Goal: Transaction & Acquisition: Purchase product/service

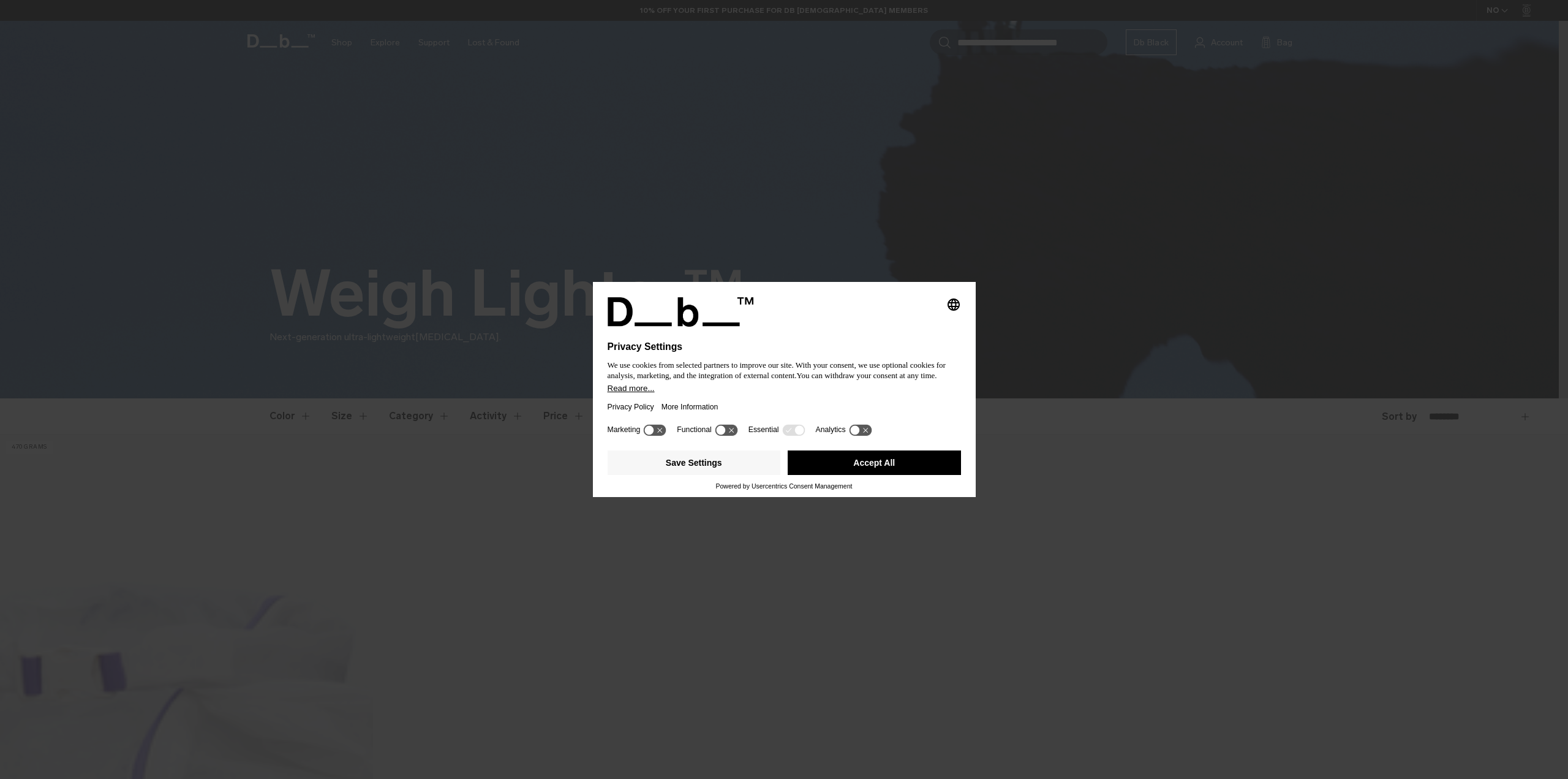
click at [848, 459] on button "Accept All" at bounding box center [875, 462] width 173 height 24
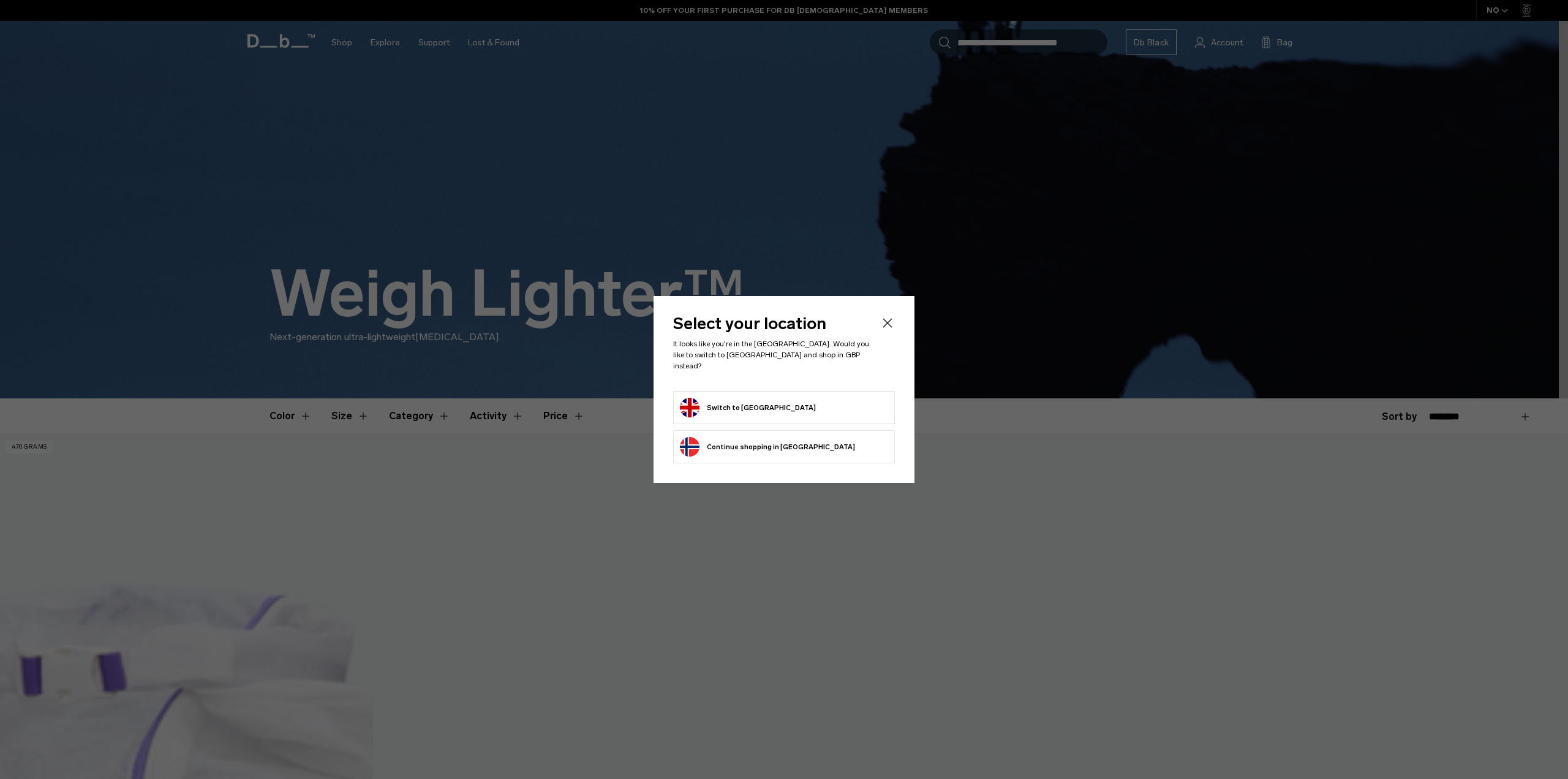
click at [893, 322] on icon "Close" at bounding box center [888, 323] width 14 height 14
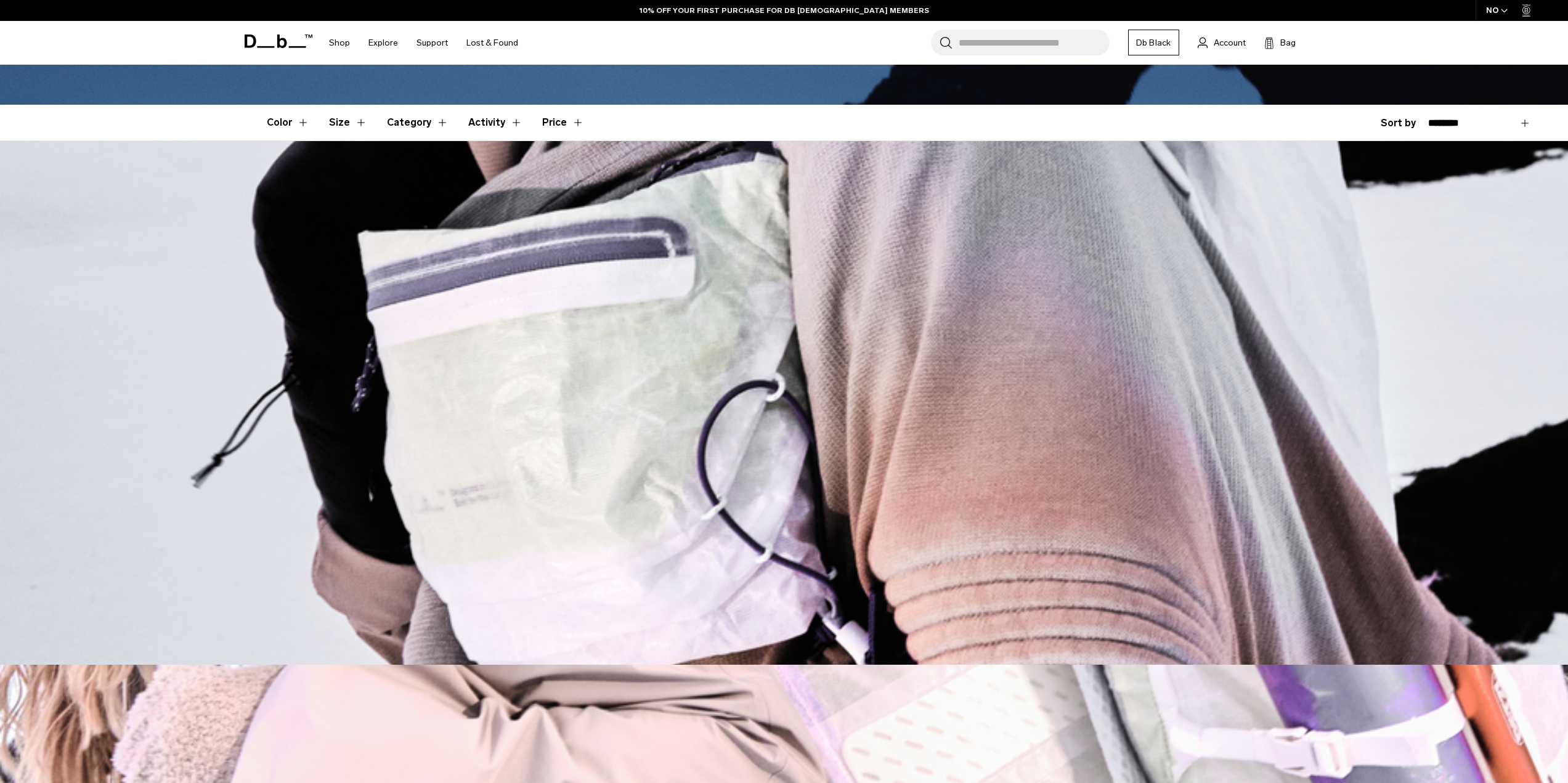
scroll to position [295, 0]
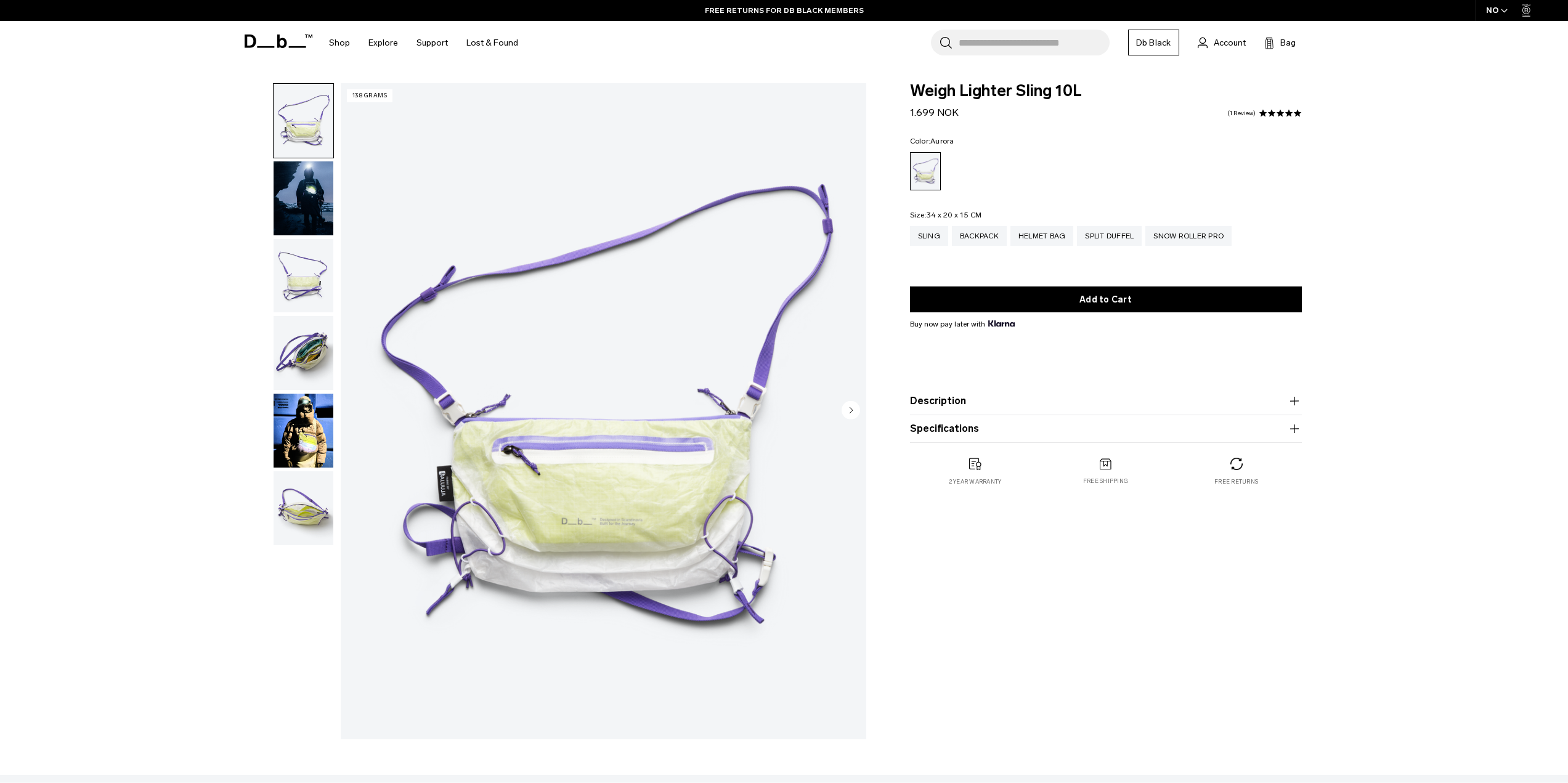
click at [314, 204] on img "button" at bounding box center [304, 199] width 60 height 74
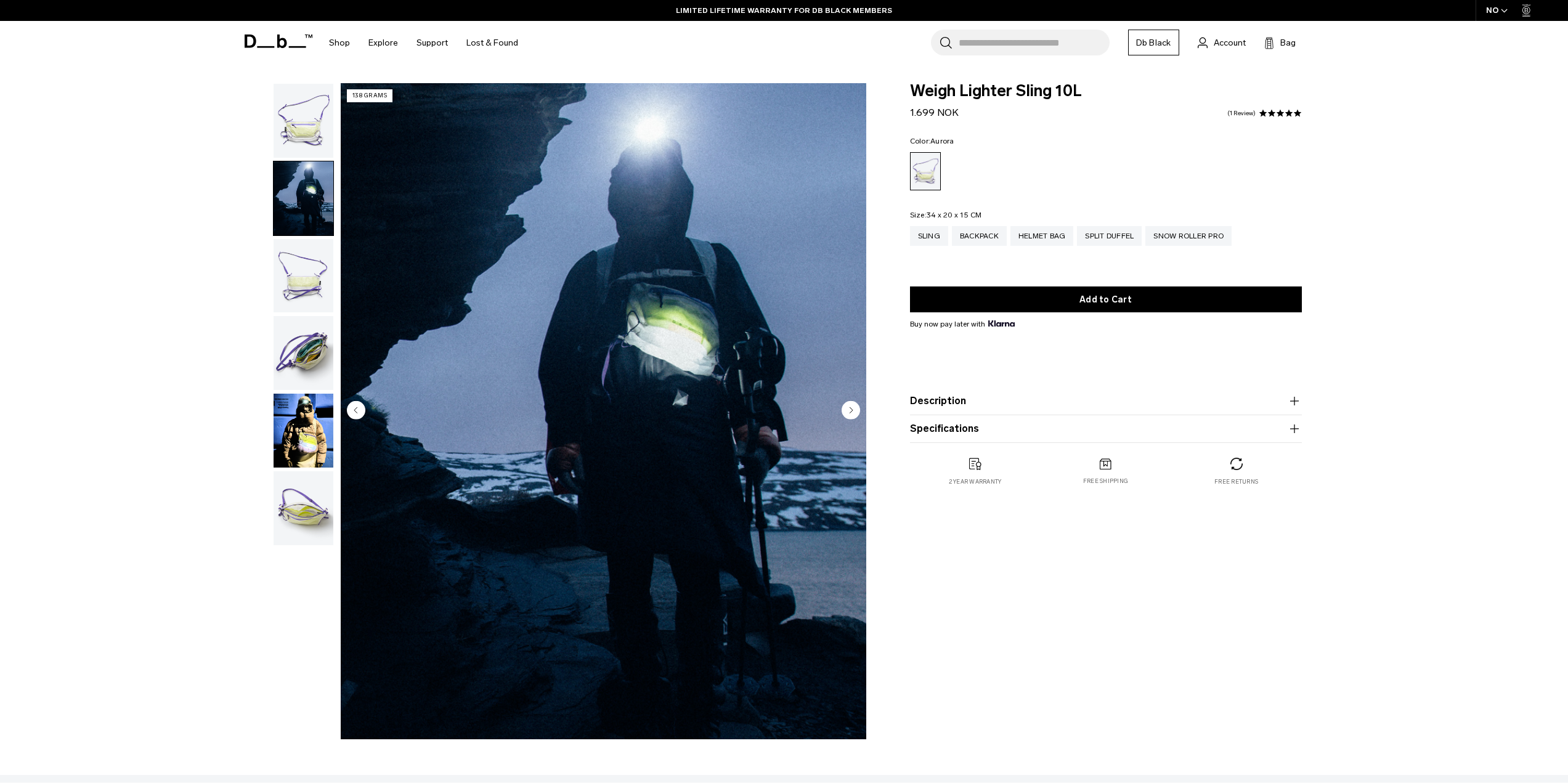
click at [306, 265] on img "button" at bounding box center [304, 276] width 60 height 74
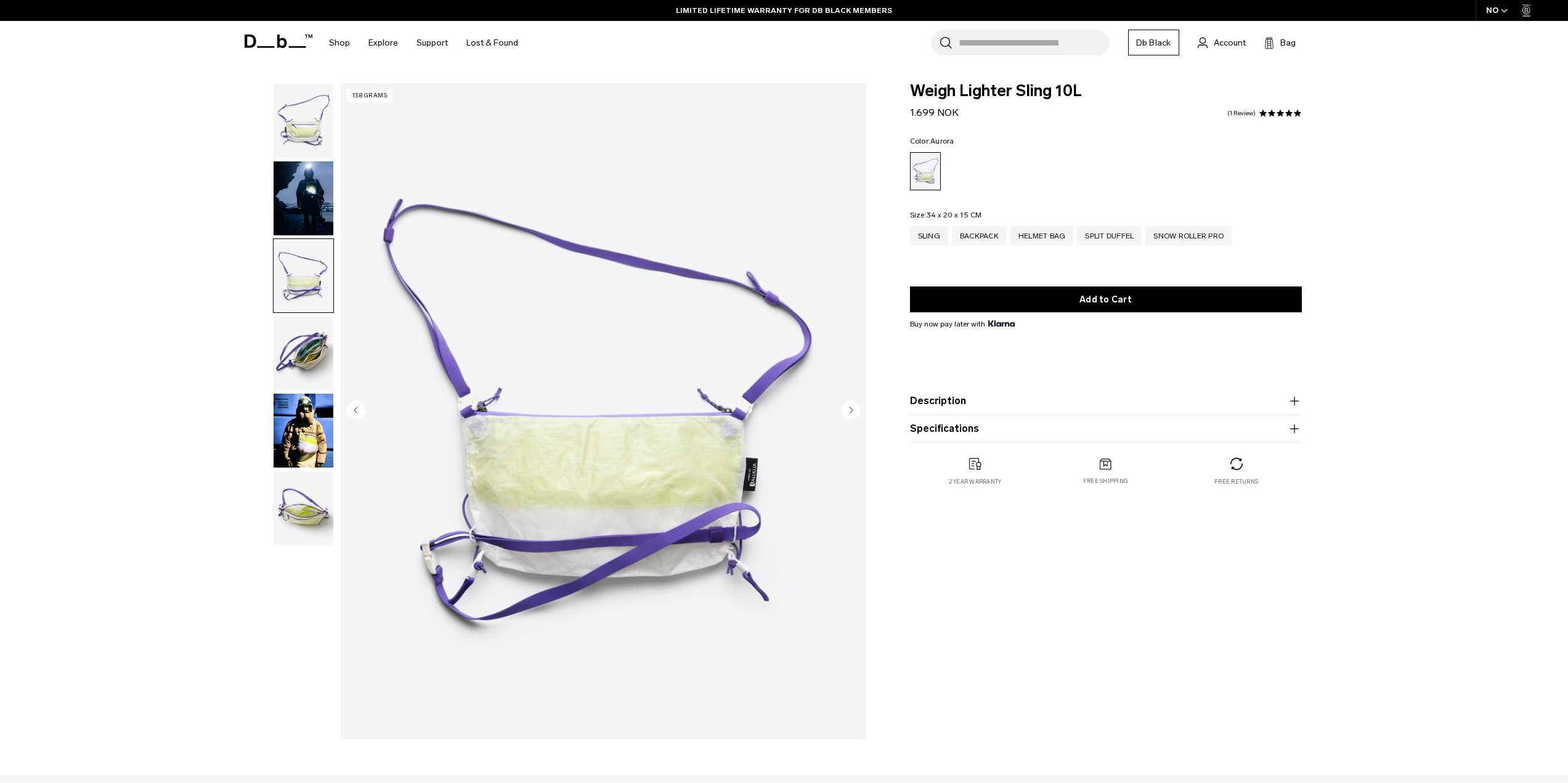
click at [302, 332] on img "button" at bounding box center [304, 353] width 60 height 74
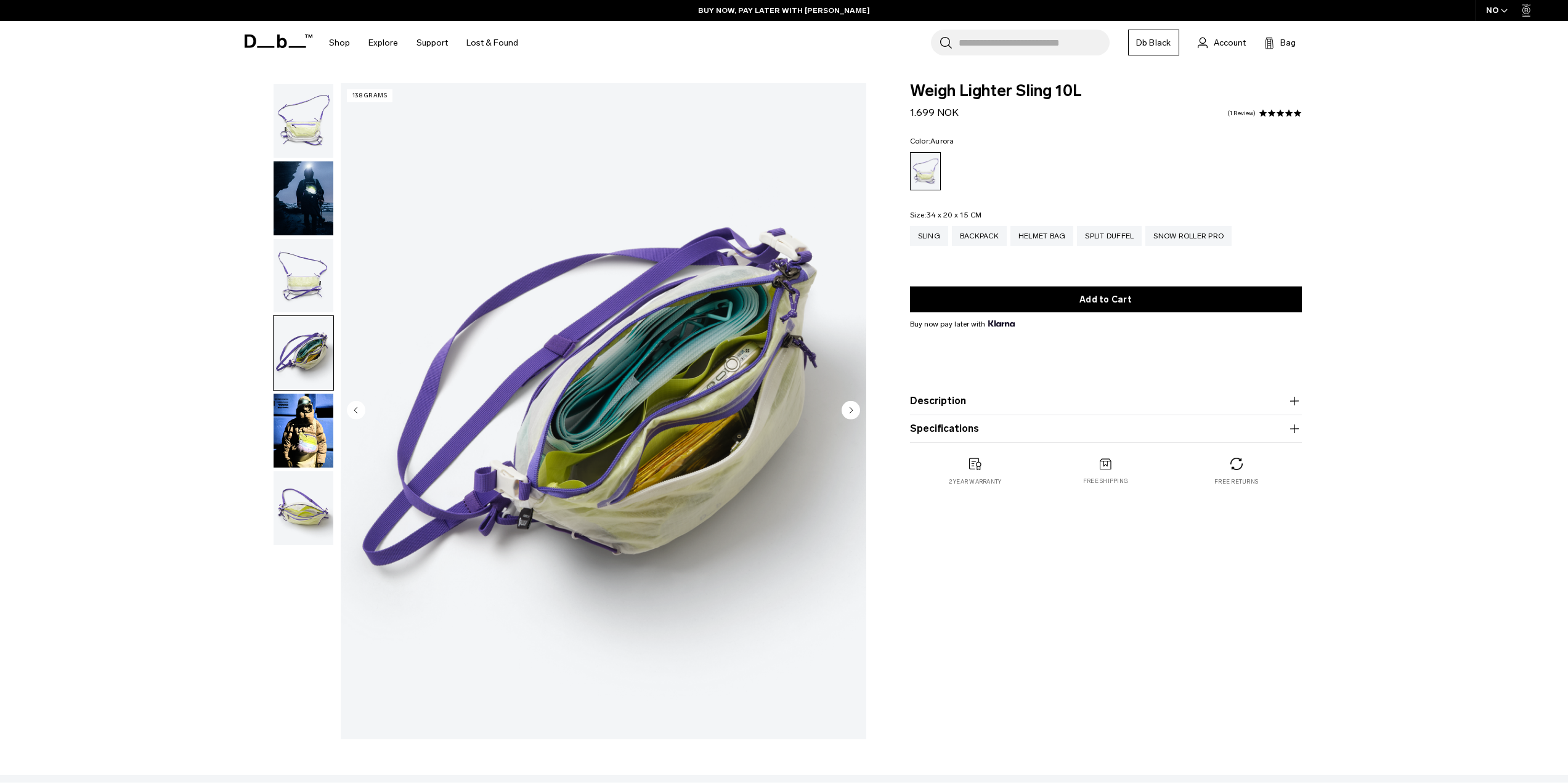
click at [301, 419] on img "button" at bounding box center [304, 431] width 60 height 74
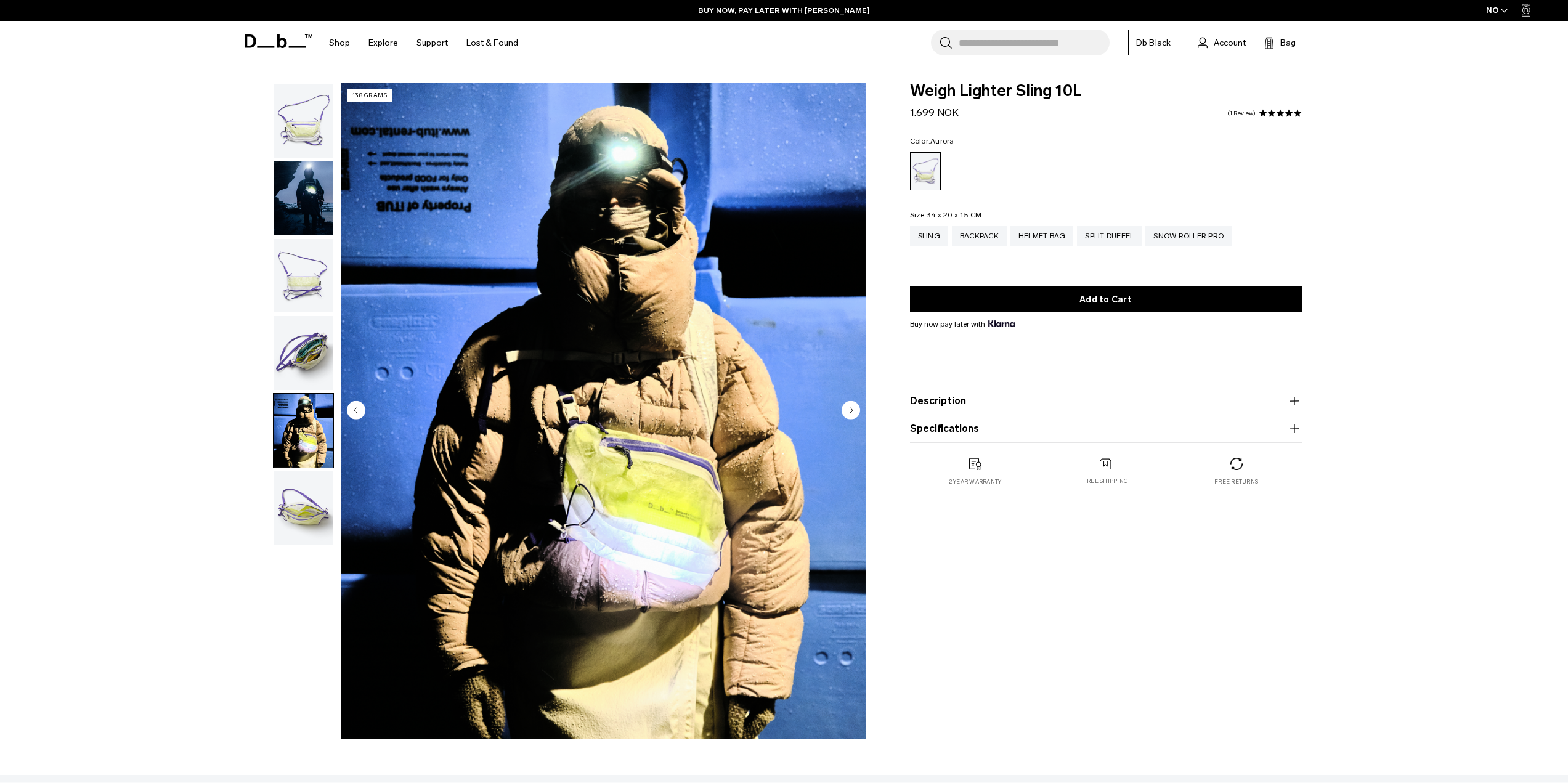
click at [296, 528] on img "button" at bounding box center [304, 508] width 60 height 74
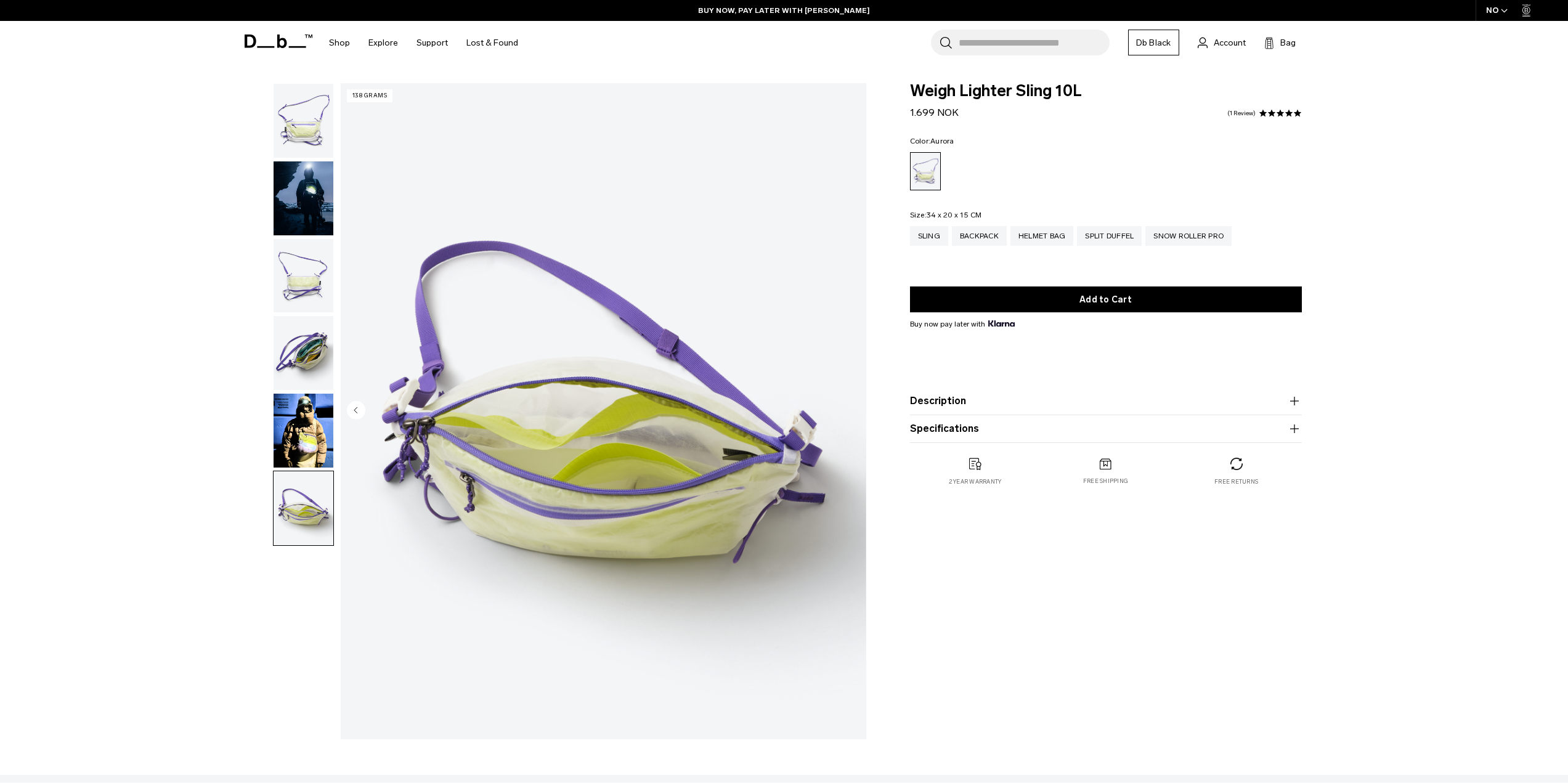
click at [326, 135] on img "button" at bounding box center [304, 121] width 60 height 74
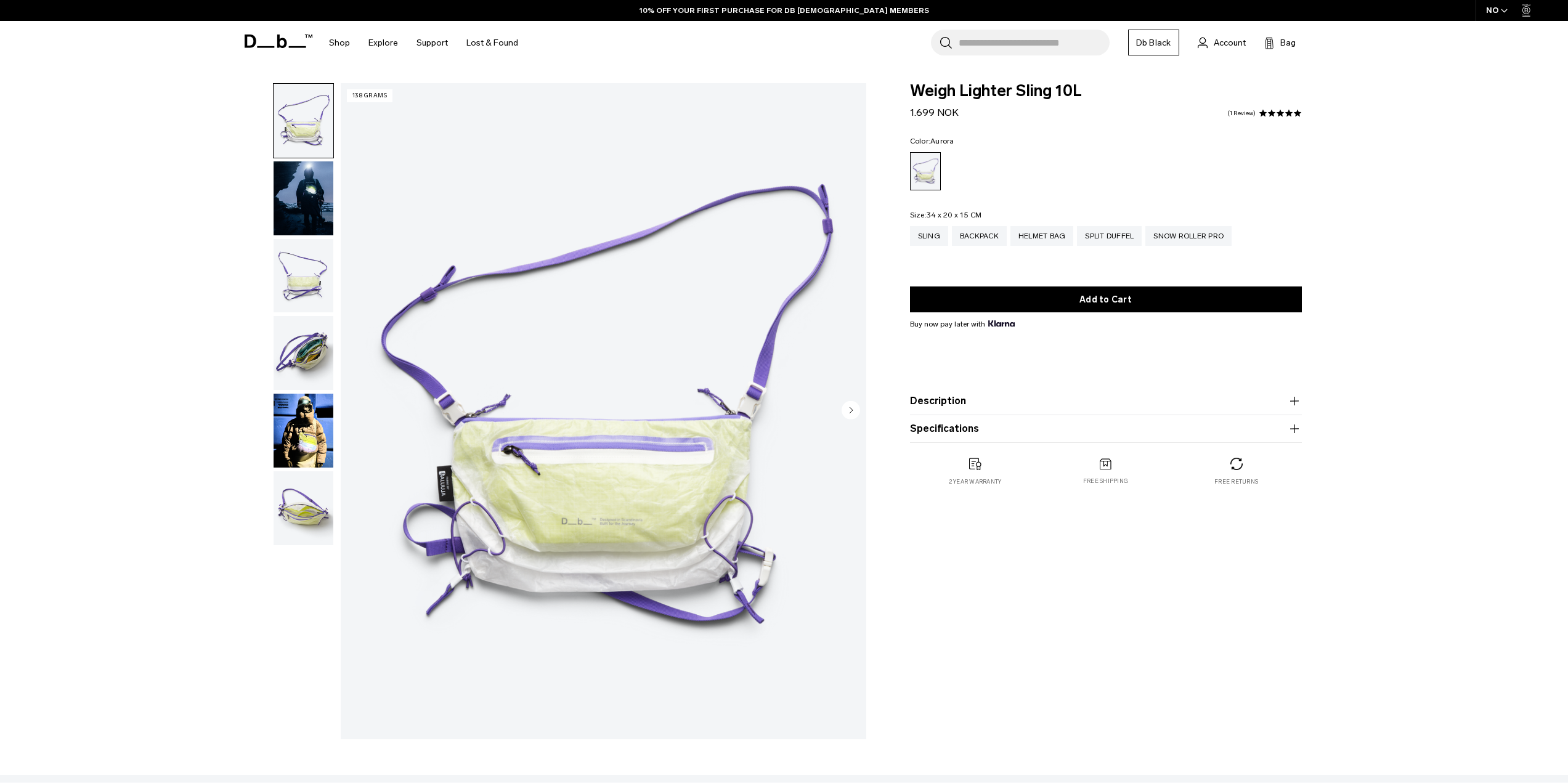
click at [313, 191] on img "button" at bounding box center [304, 199] width 60 height 74
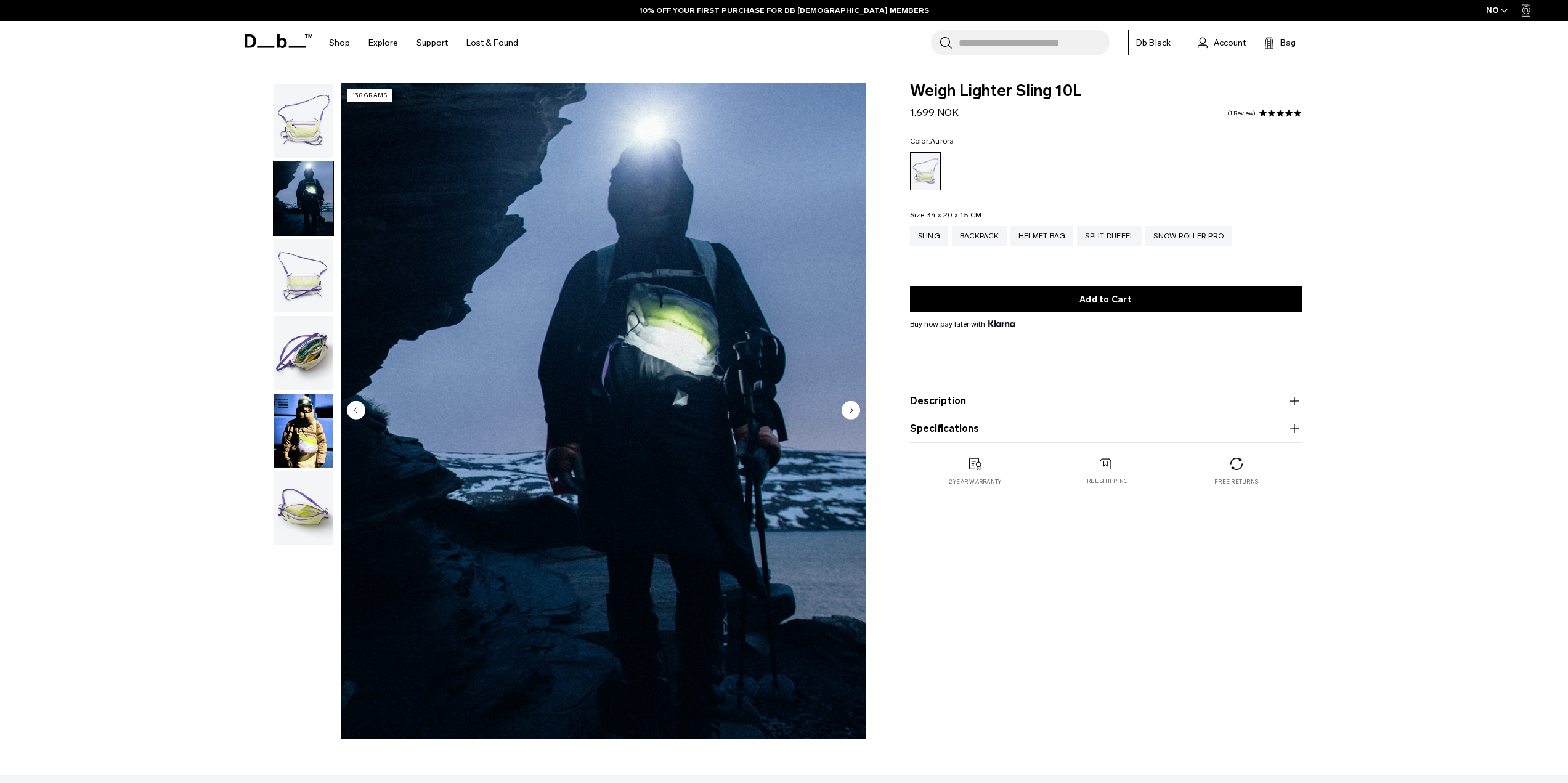
click at [300, 278] on img "button" at bounding box center [304, 276] width 60 height 74
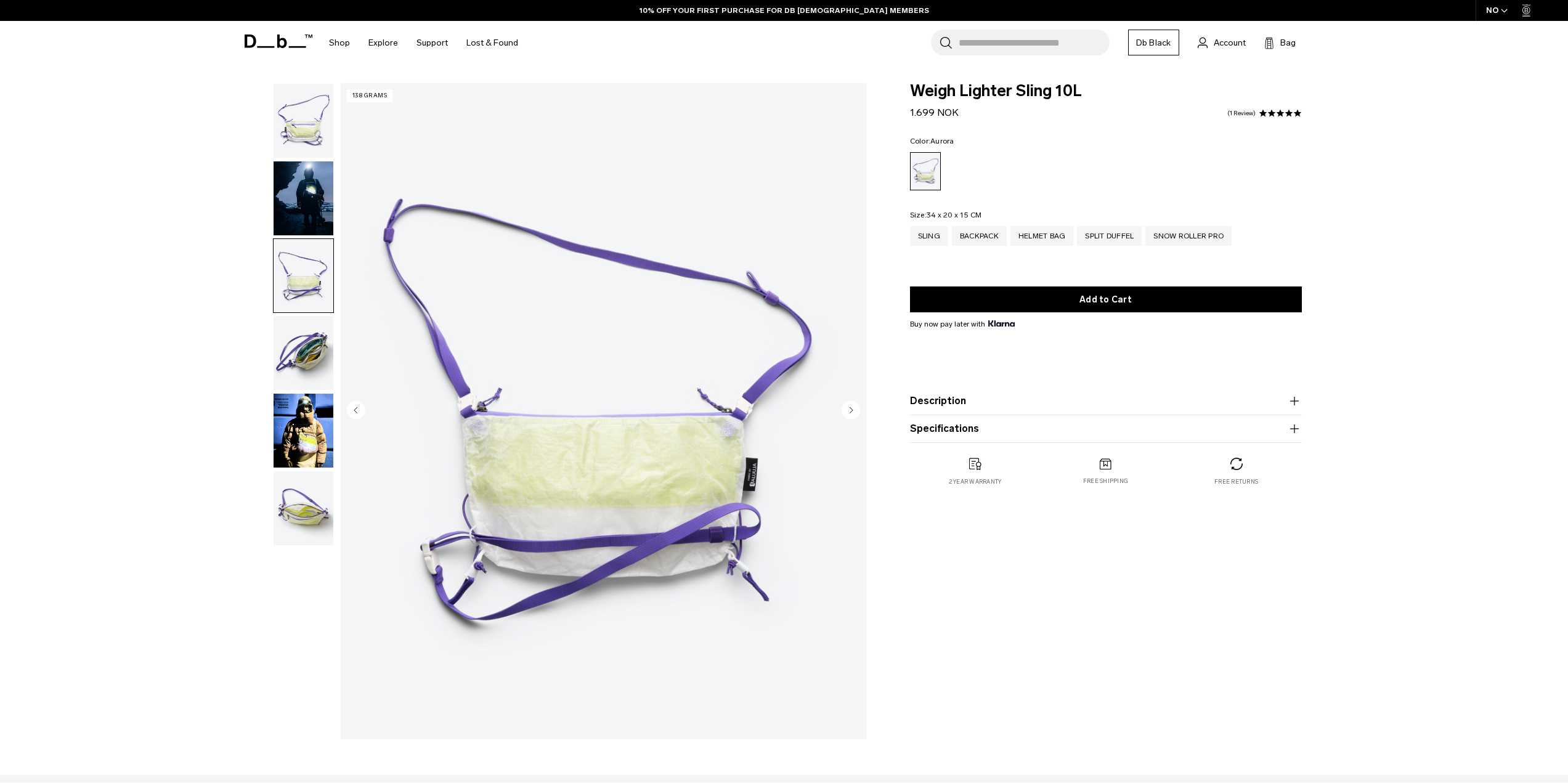
click at [300, 365] on img "button" at bounding box center [304, 353] width 60 height 74
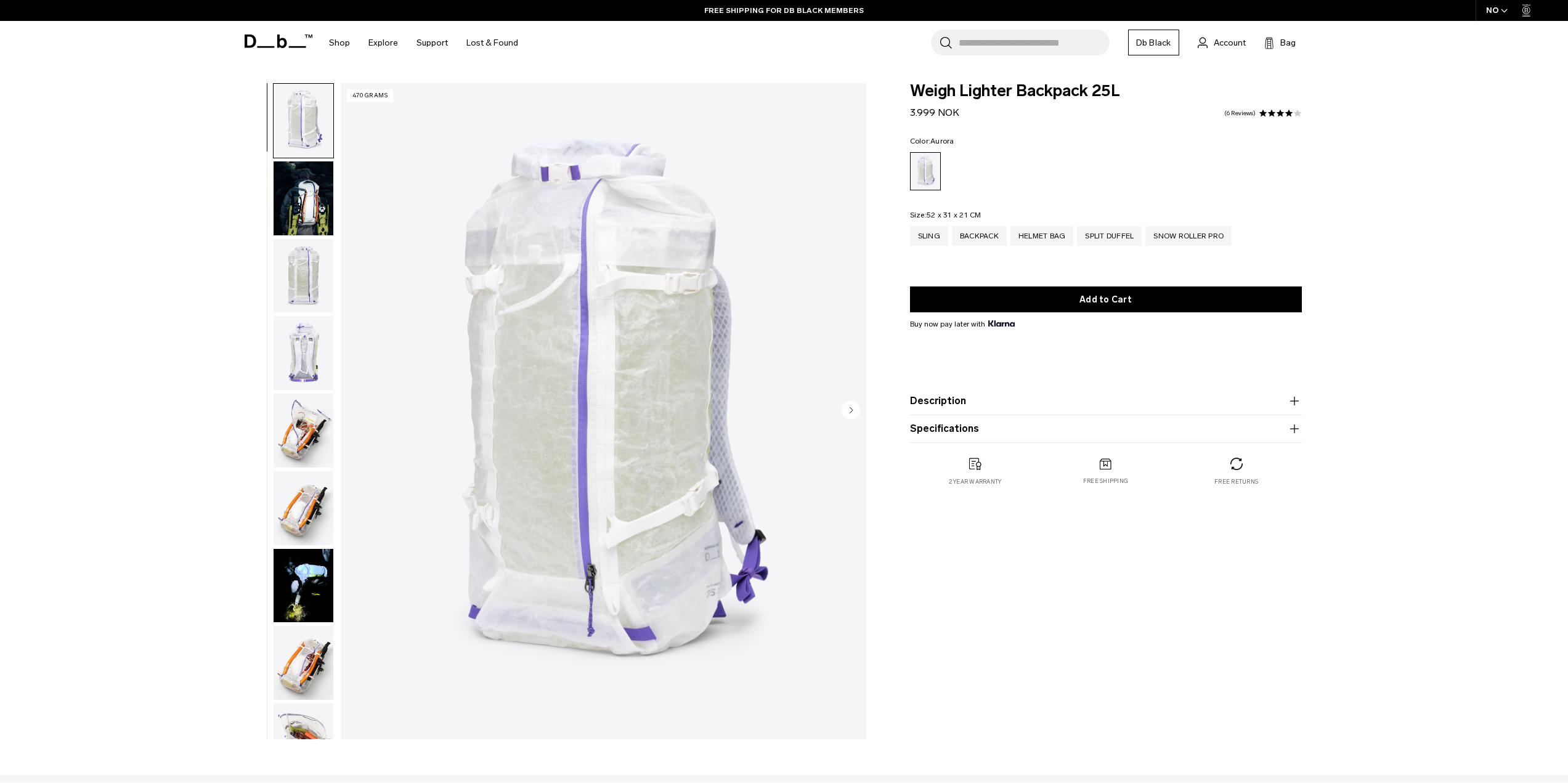
click at [275, 93] on img "button" at bounding box center [304, 121] width 60 height 74
click at [320, 205] on img "button" at bounding box center [304, 199] width 60 height 74
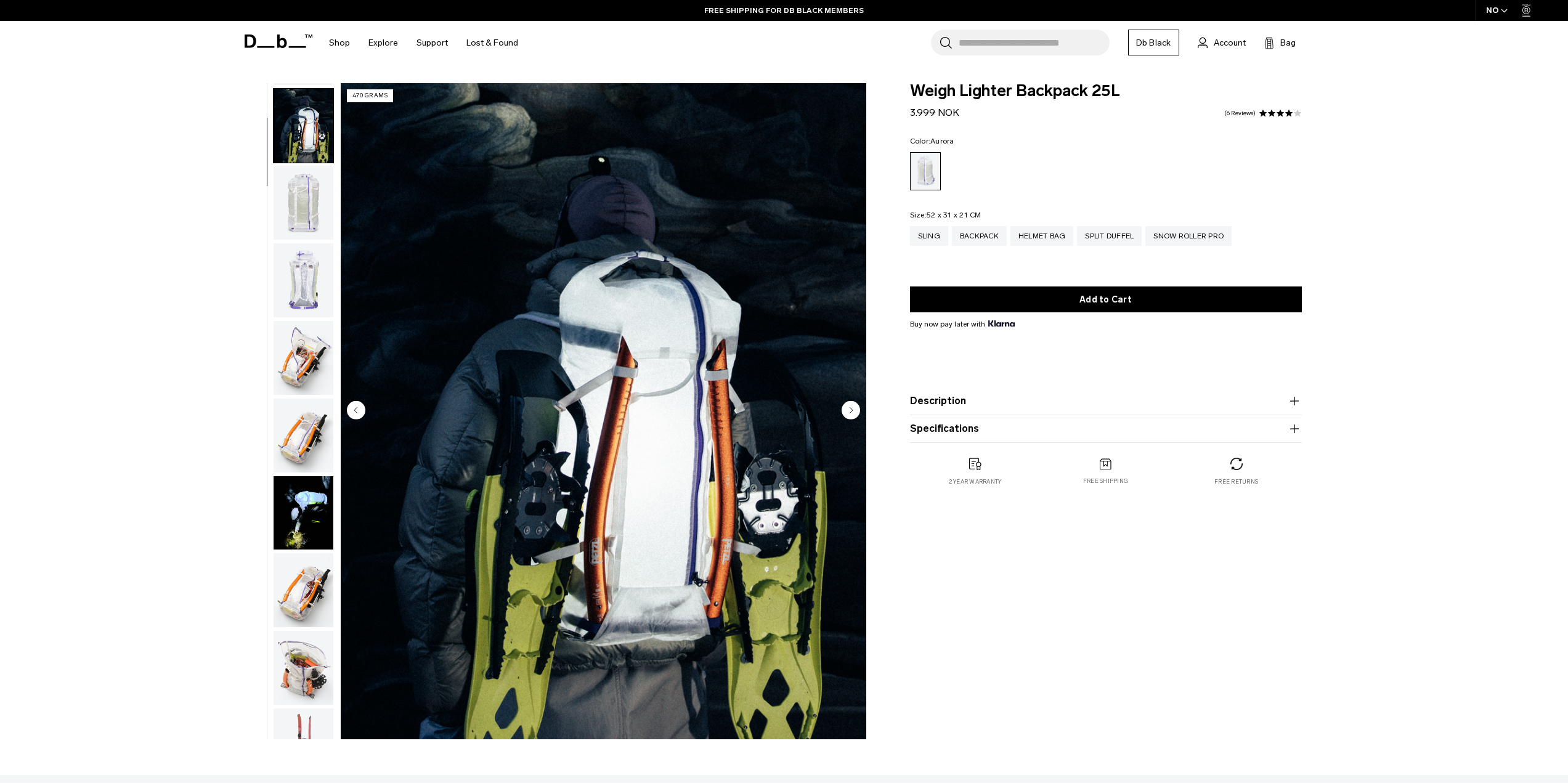
scroll to position [78, 0]
click at [299, 206] on img "button" at bounding box center [304, 199] width 60 height 74
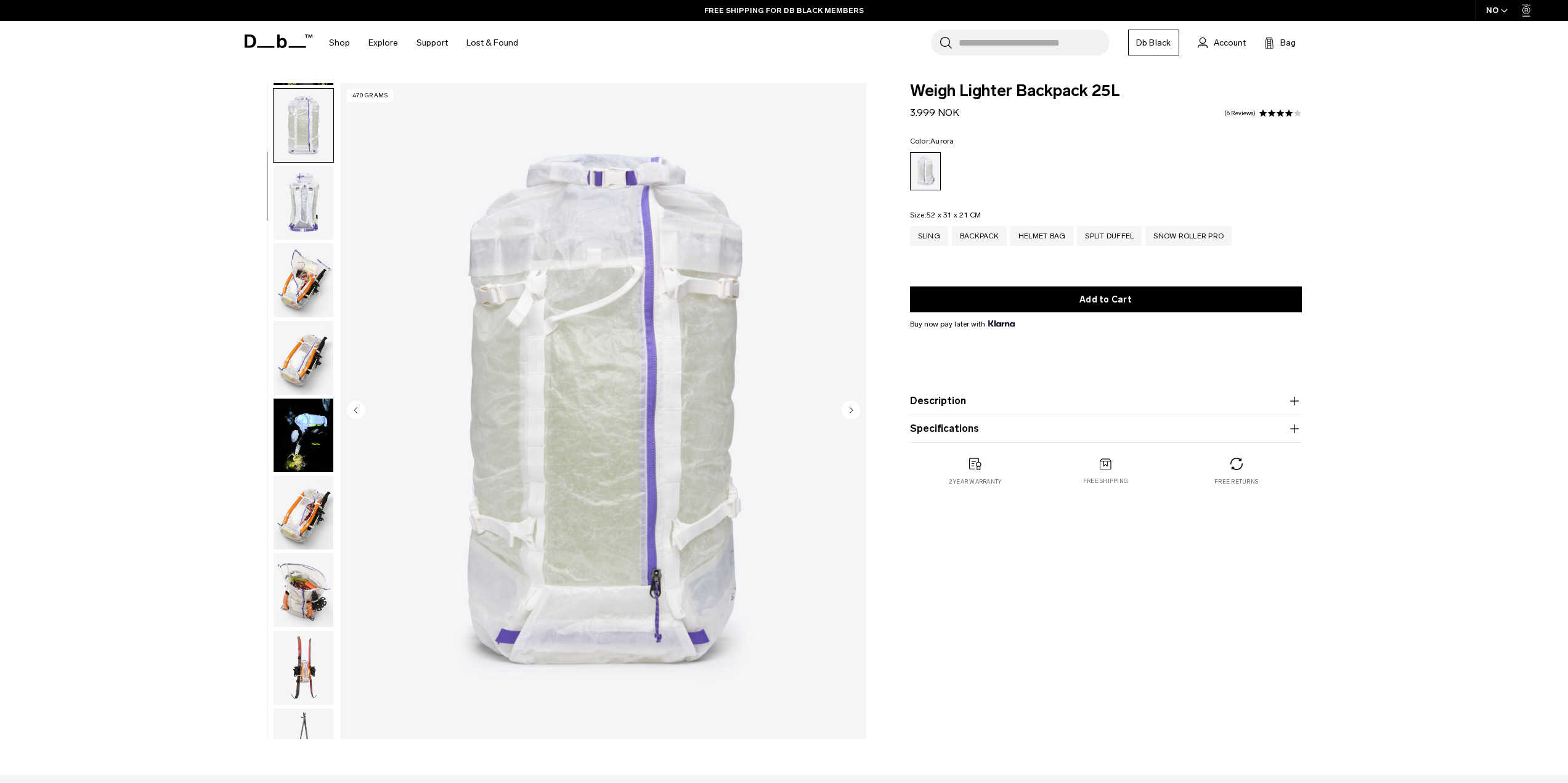
scroll to position [155, 0]
click at [297, 274] on img "button" at bounding box center [304, 275] width 60 height 74
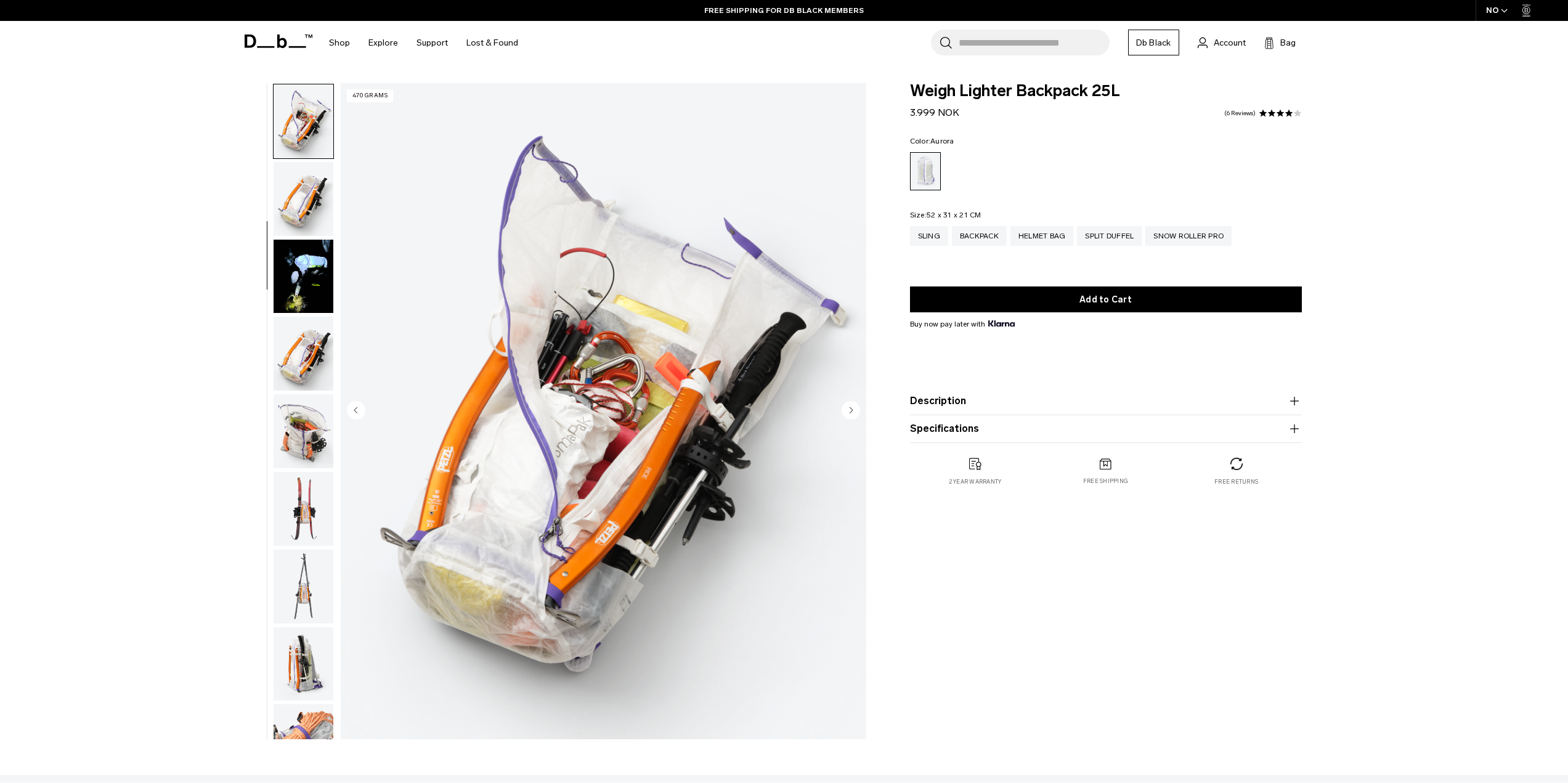
scroll to position [310, 0]
click at [288, 361] on img "button" at bounding box center [304, 353] width 60 height 74
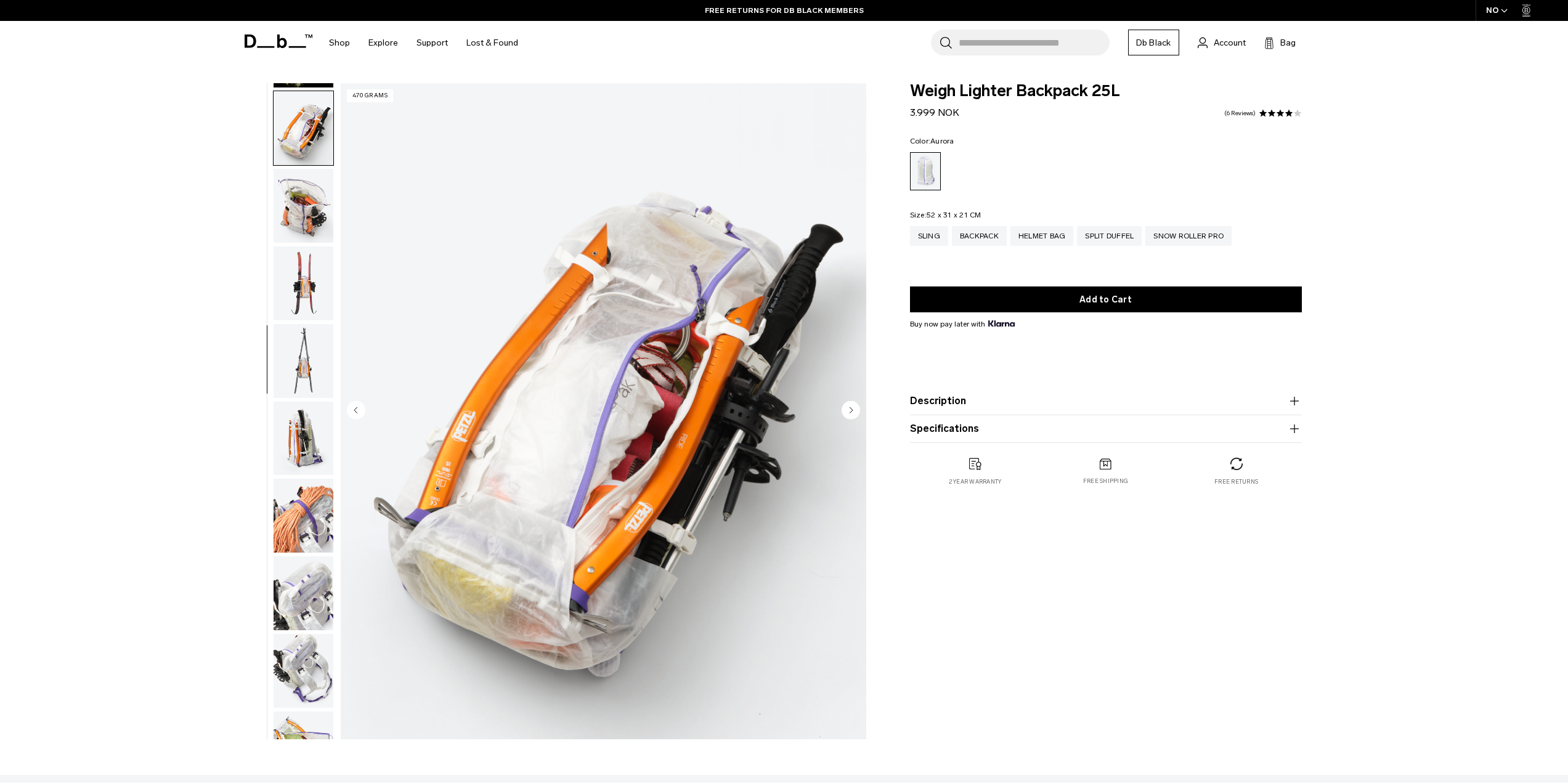
scroll to position [542, 0]
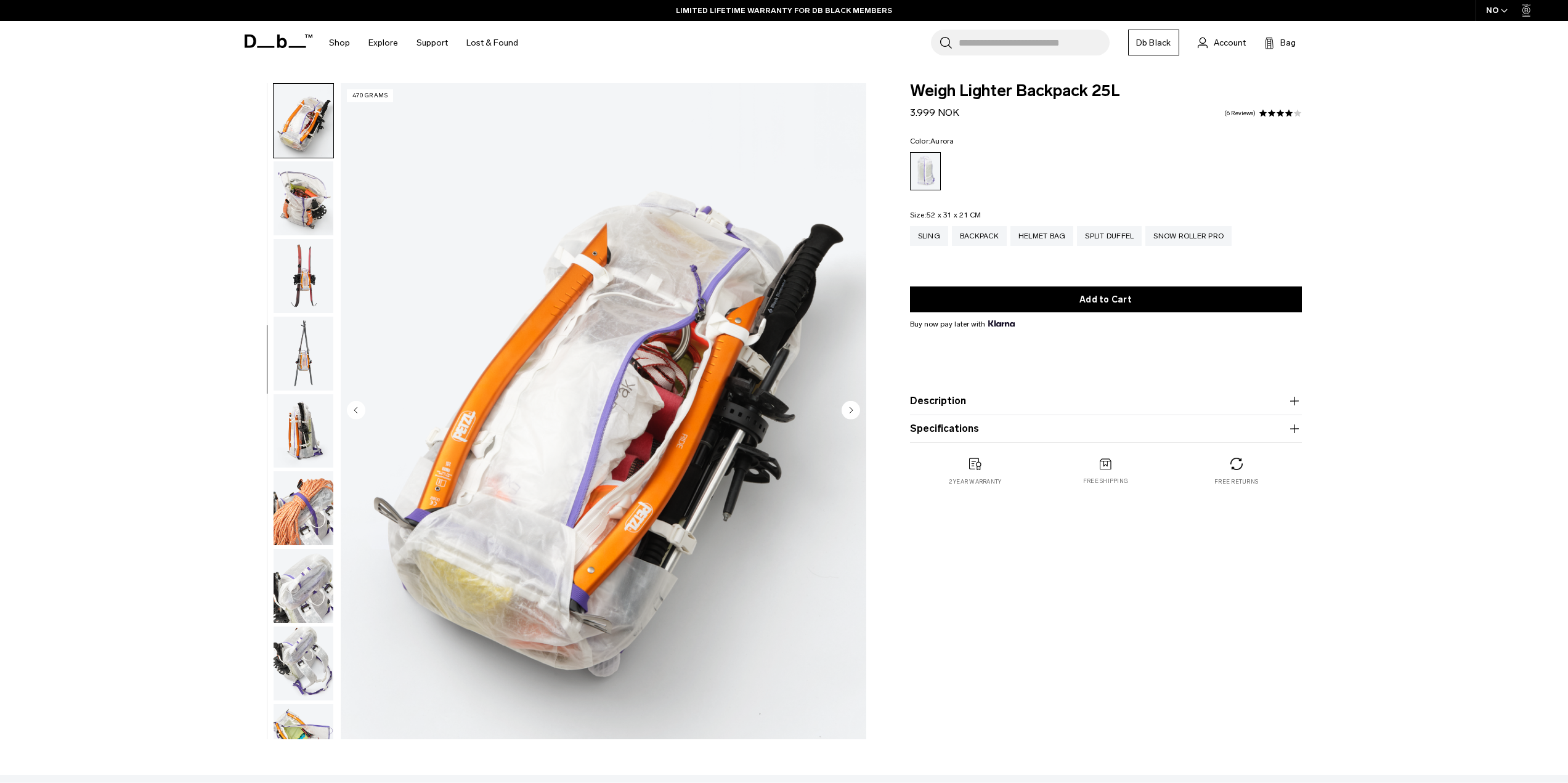
click at [318, 267] on img "button" at bounding box center [304, 276] width 60 height 74
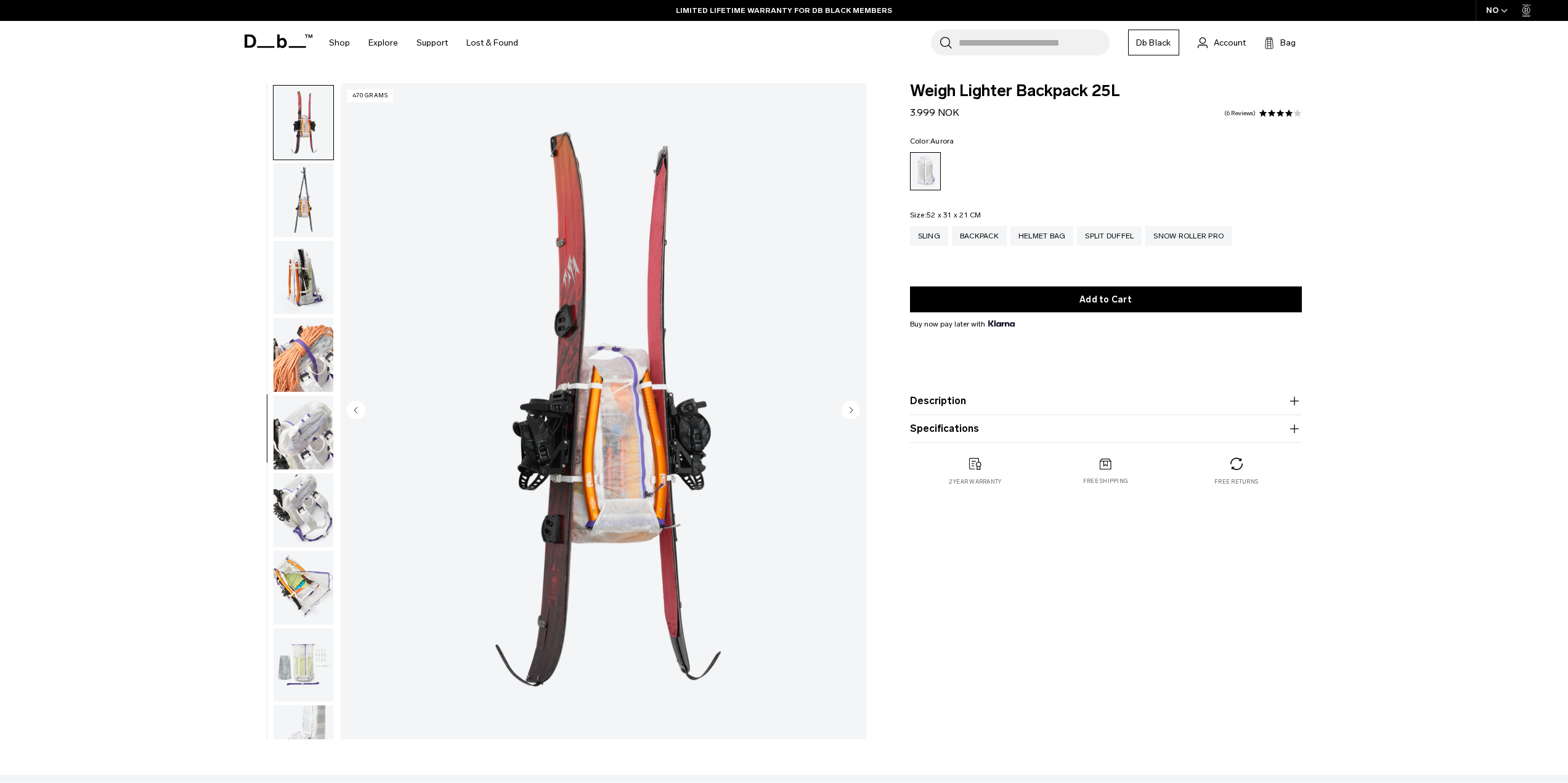
scroll to position [697, 0]
click at [305, 212] on img "button" at bounding box center [304, 199] width 60 height 74
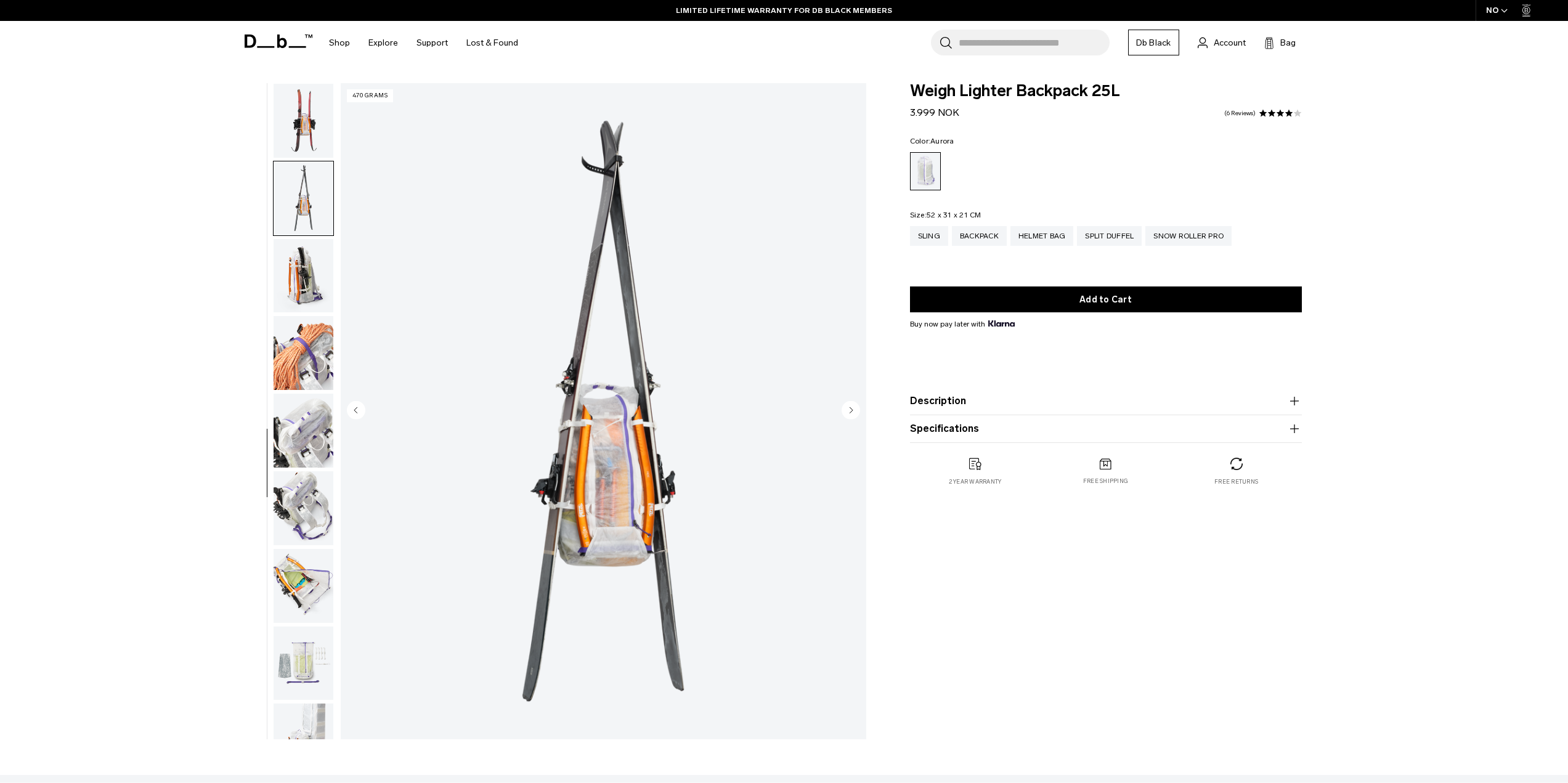
scroll to position [736, 0]
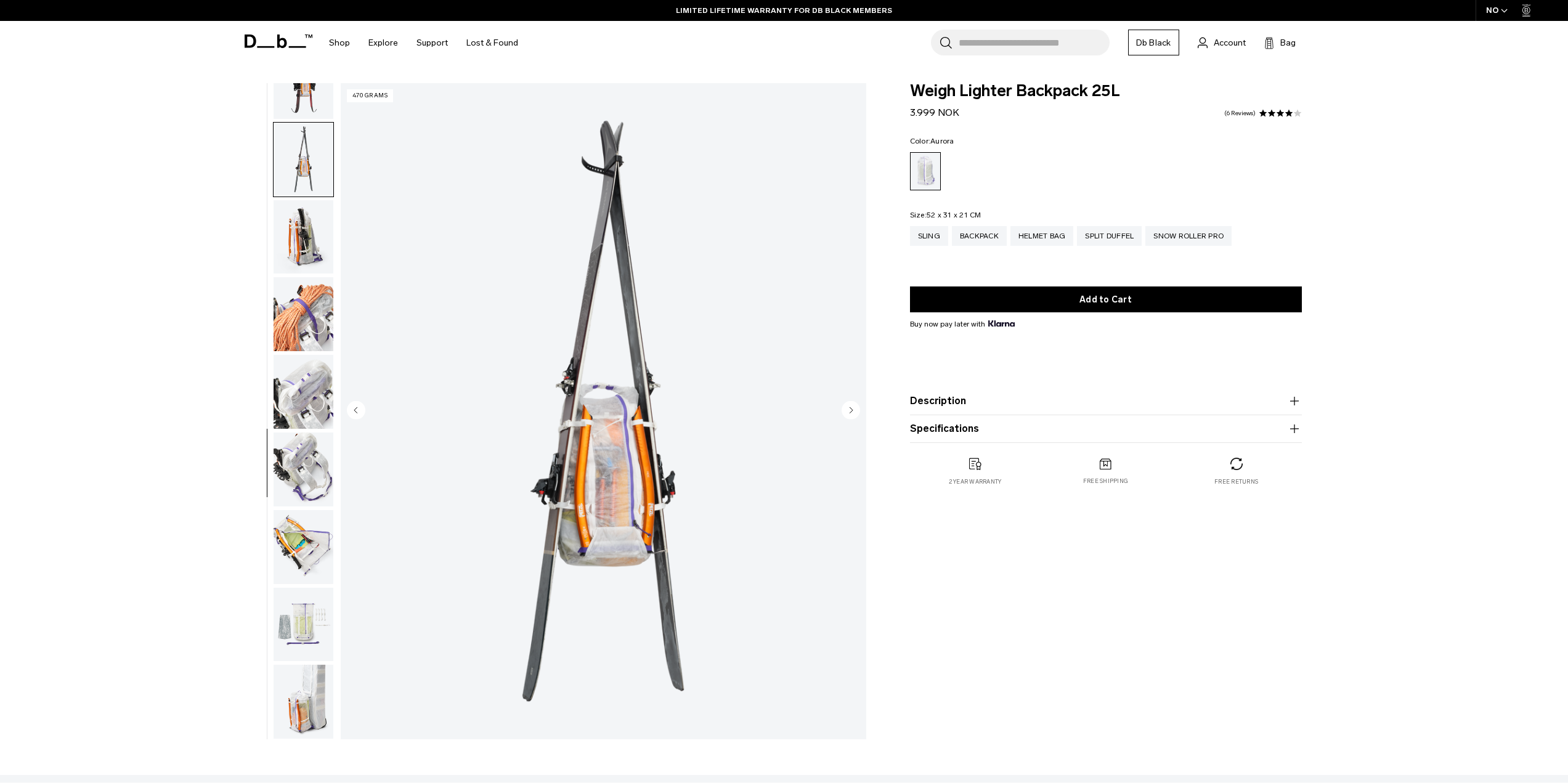
click at [296, 245] on img "button" at bounding box center [304, 237] width 60 height 74
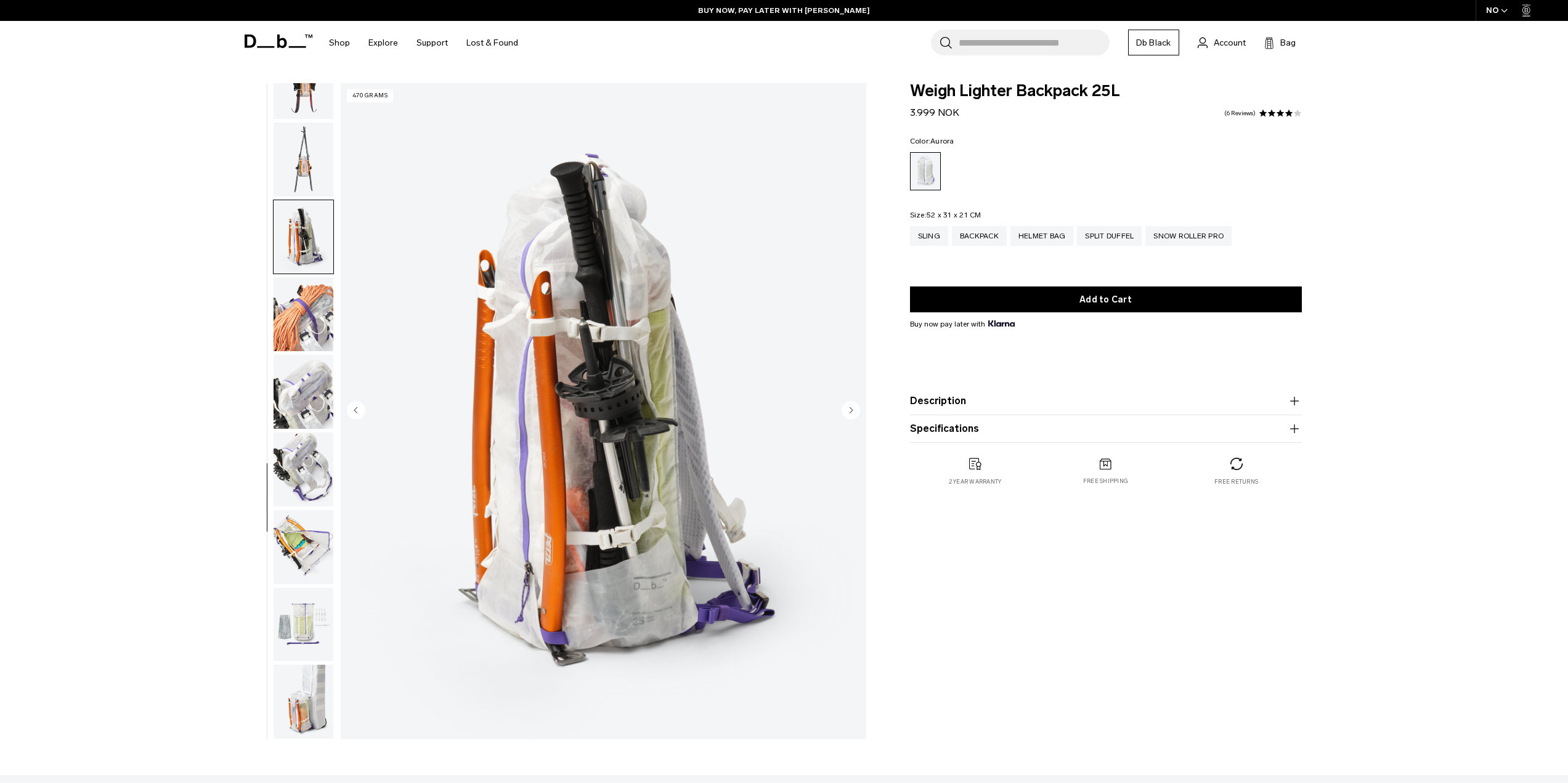
click at [293, 313] on img "button" at bounding box center [304, 314] width 60 height 74
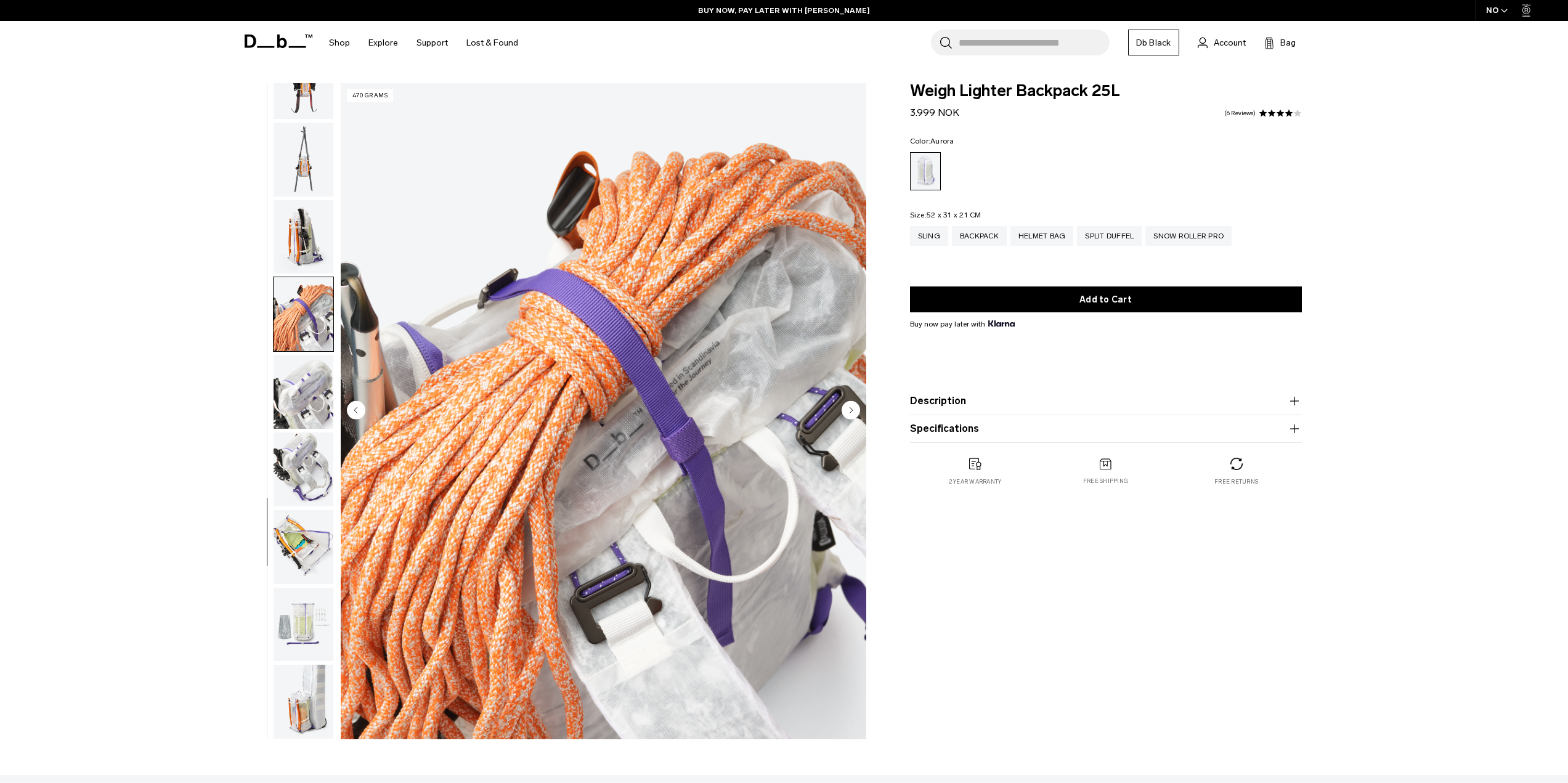
click at [298, 402] on img "button" at bounding box center [304, 392] width 60 height 74
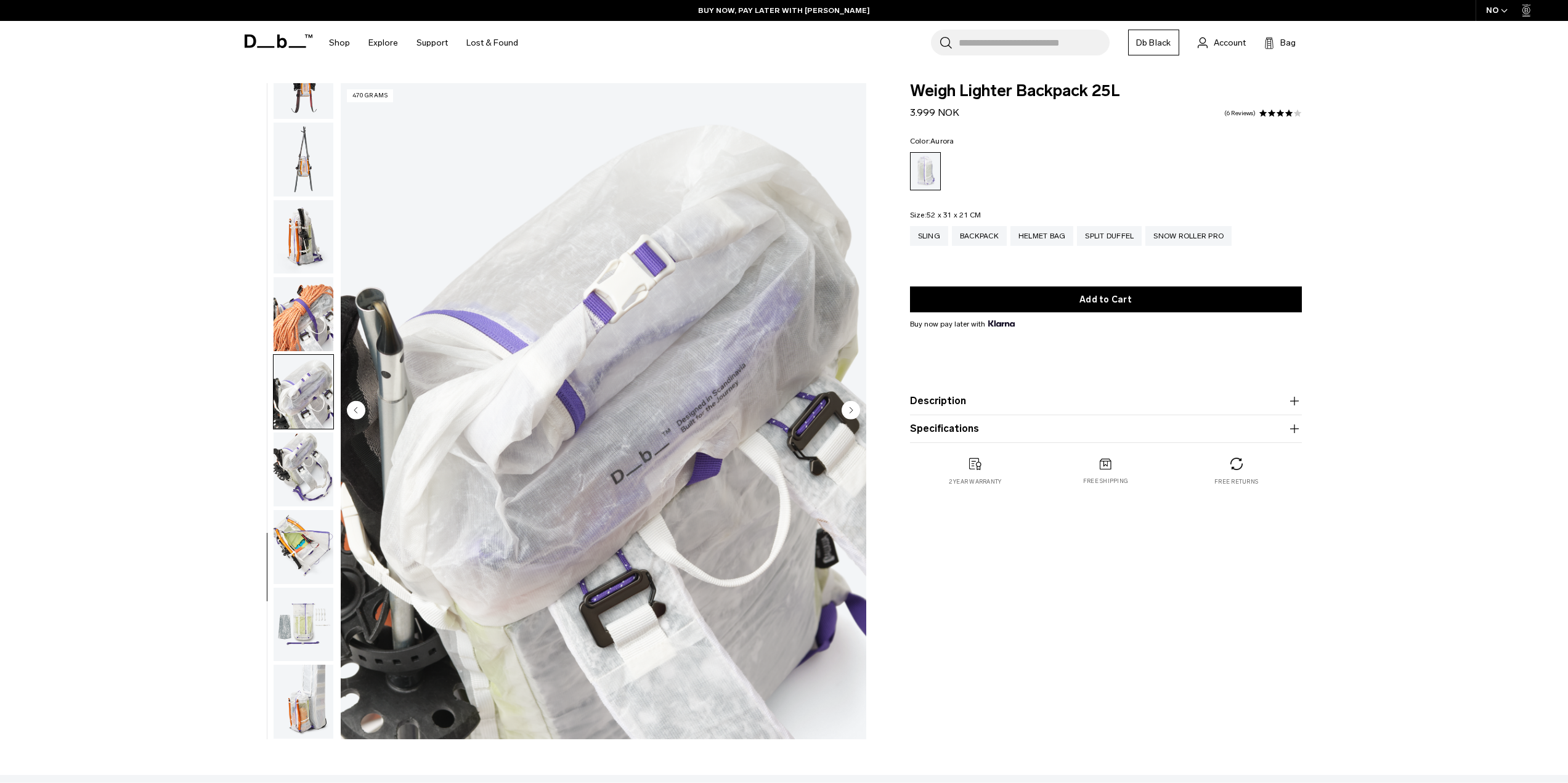
click at [294, 461] on img "button" at bounding box center [304, 469] width 60 height 74
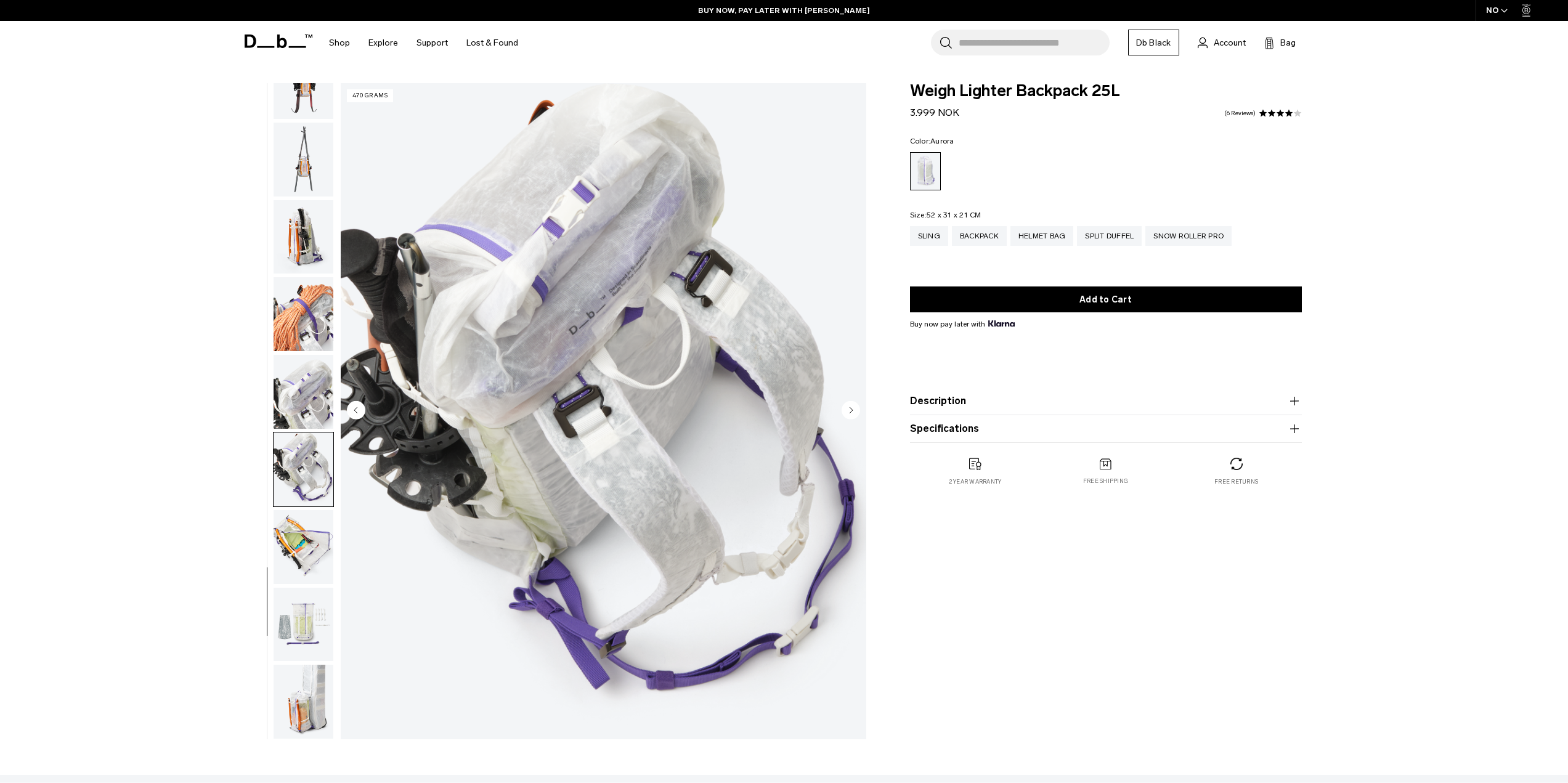
click at [286, 530] on img "button" at bounding box center [304, 547] width 60 height 74
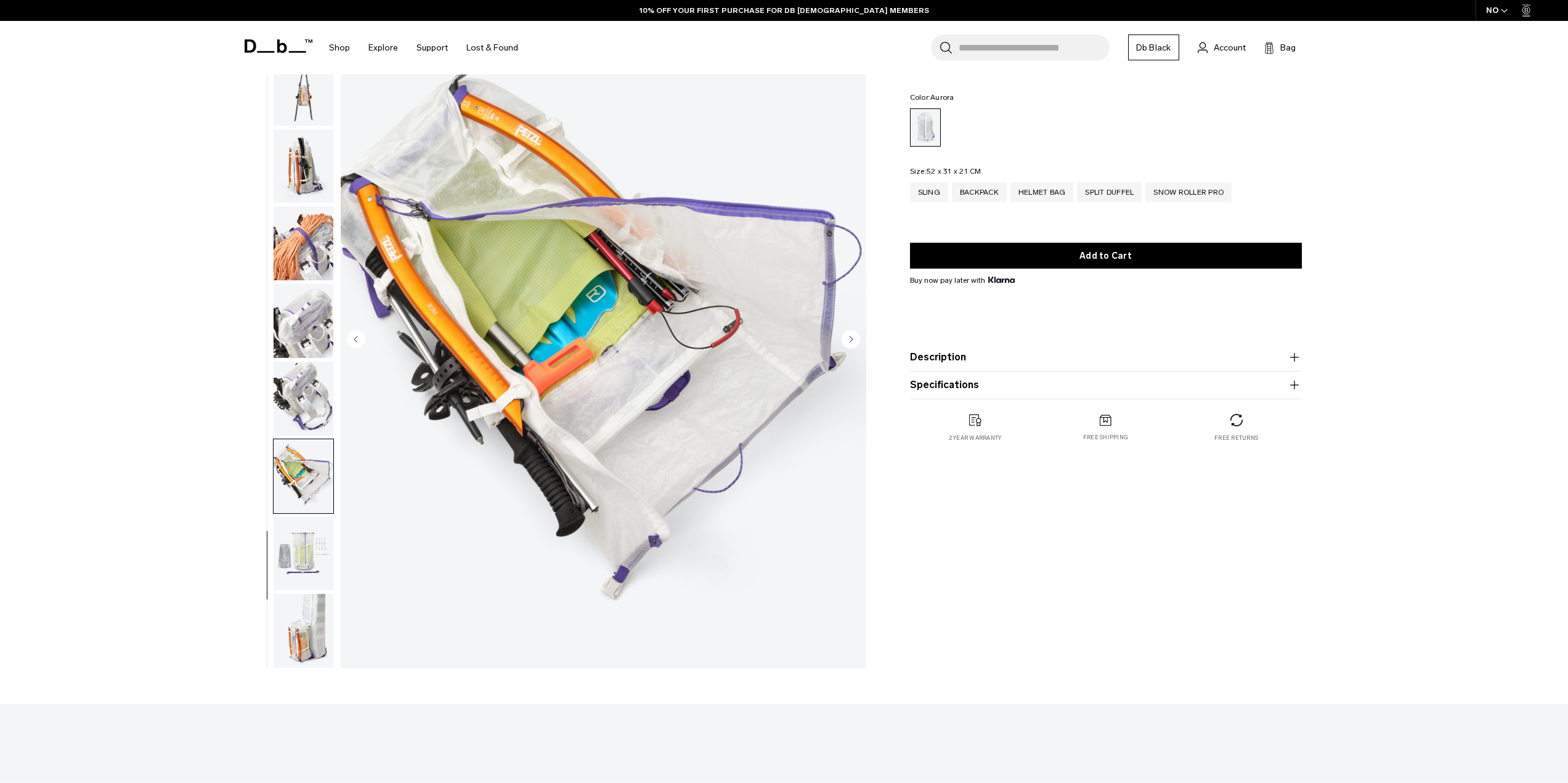
scroll to position [71, 0]
click at [308, 550] on img "button" at bounding box center [304, 553] width 60 height 74
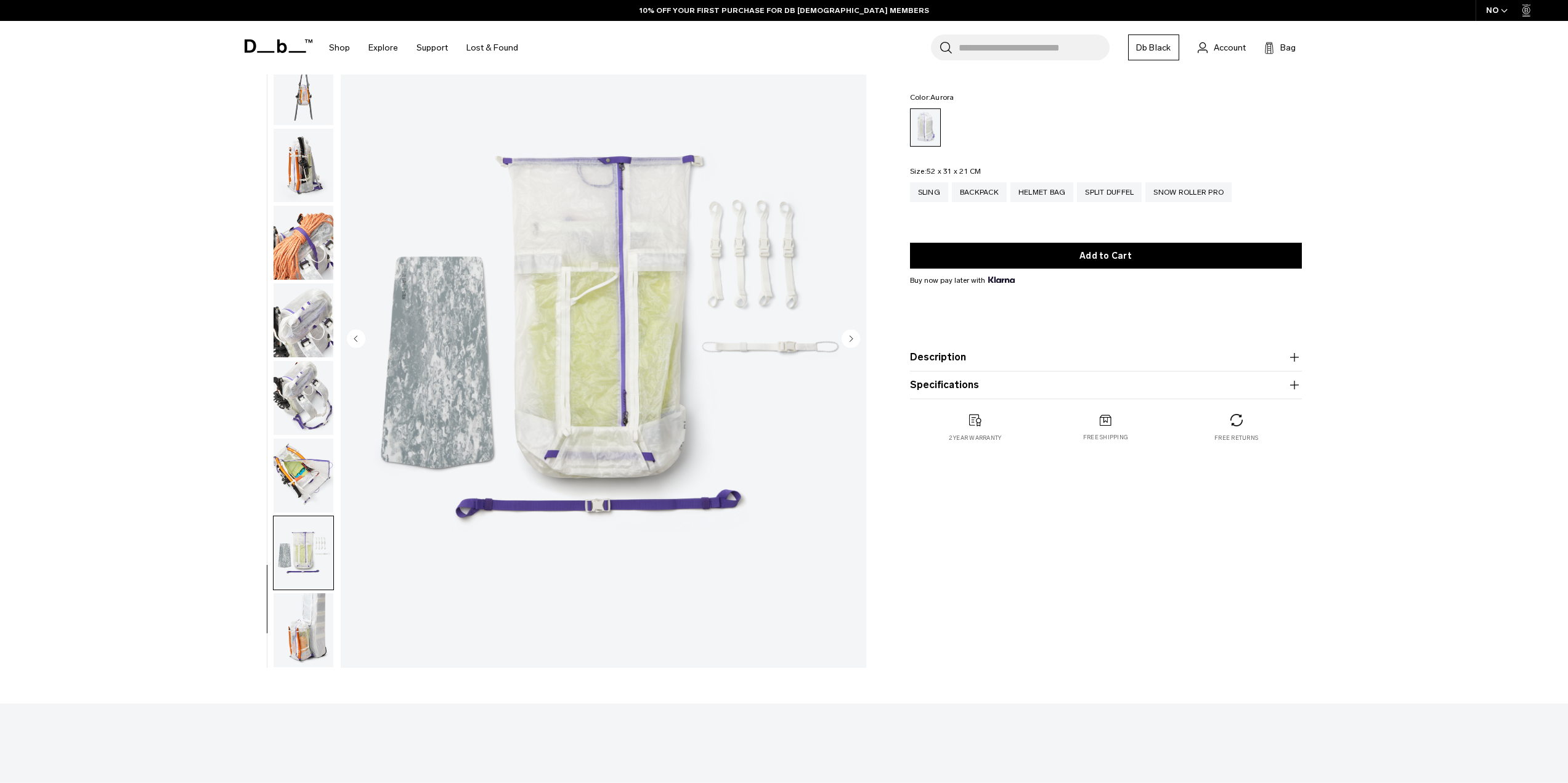
click at [309, 629] on img "button" at bounding box center [304, 630] width 60 height 74
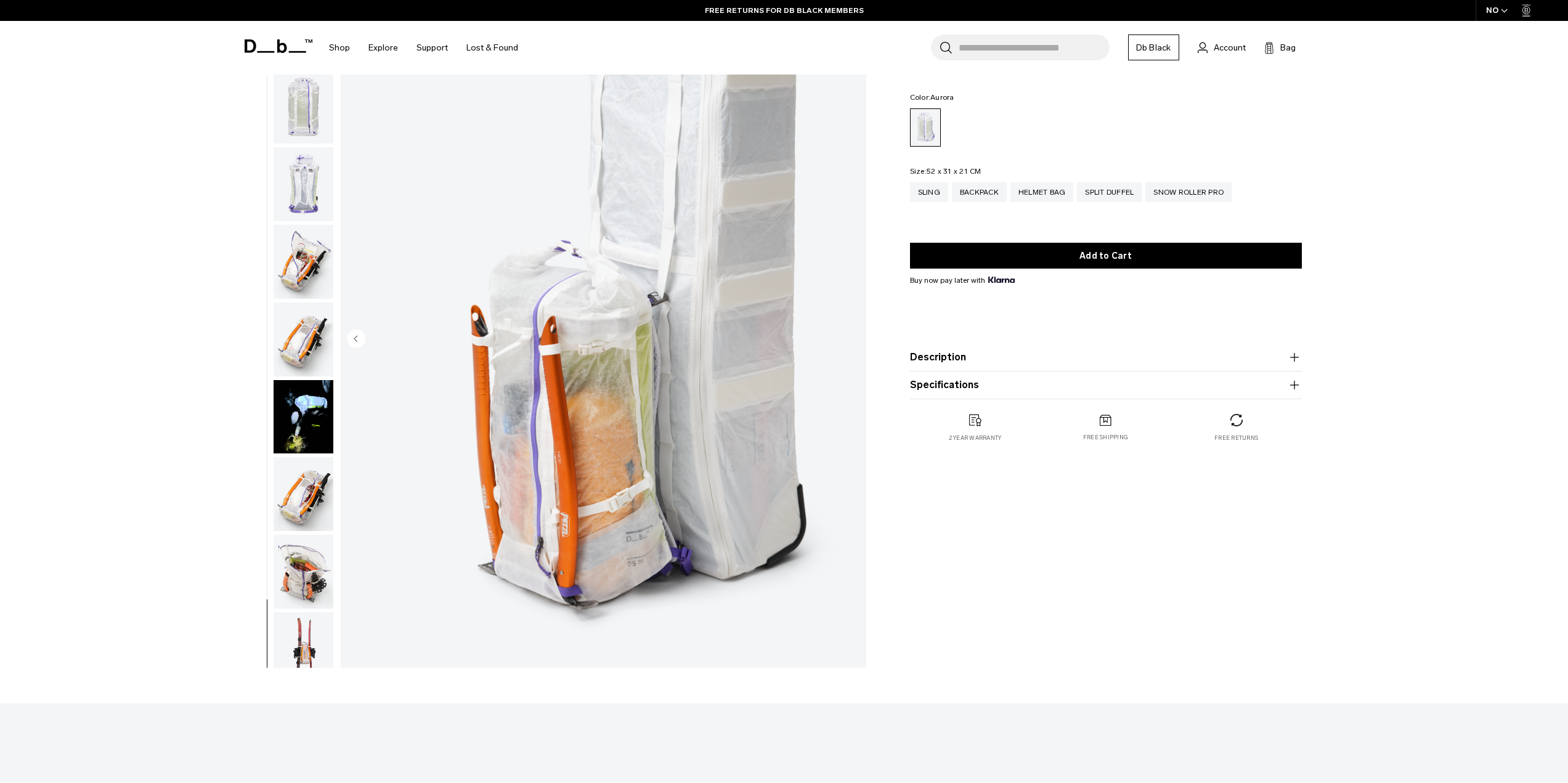
scroll to position [0, 0]
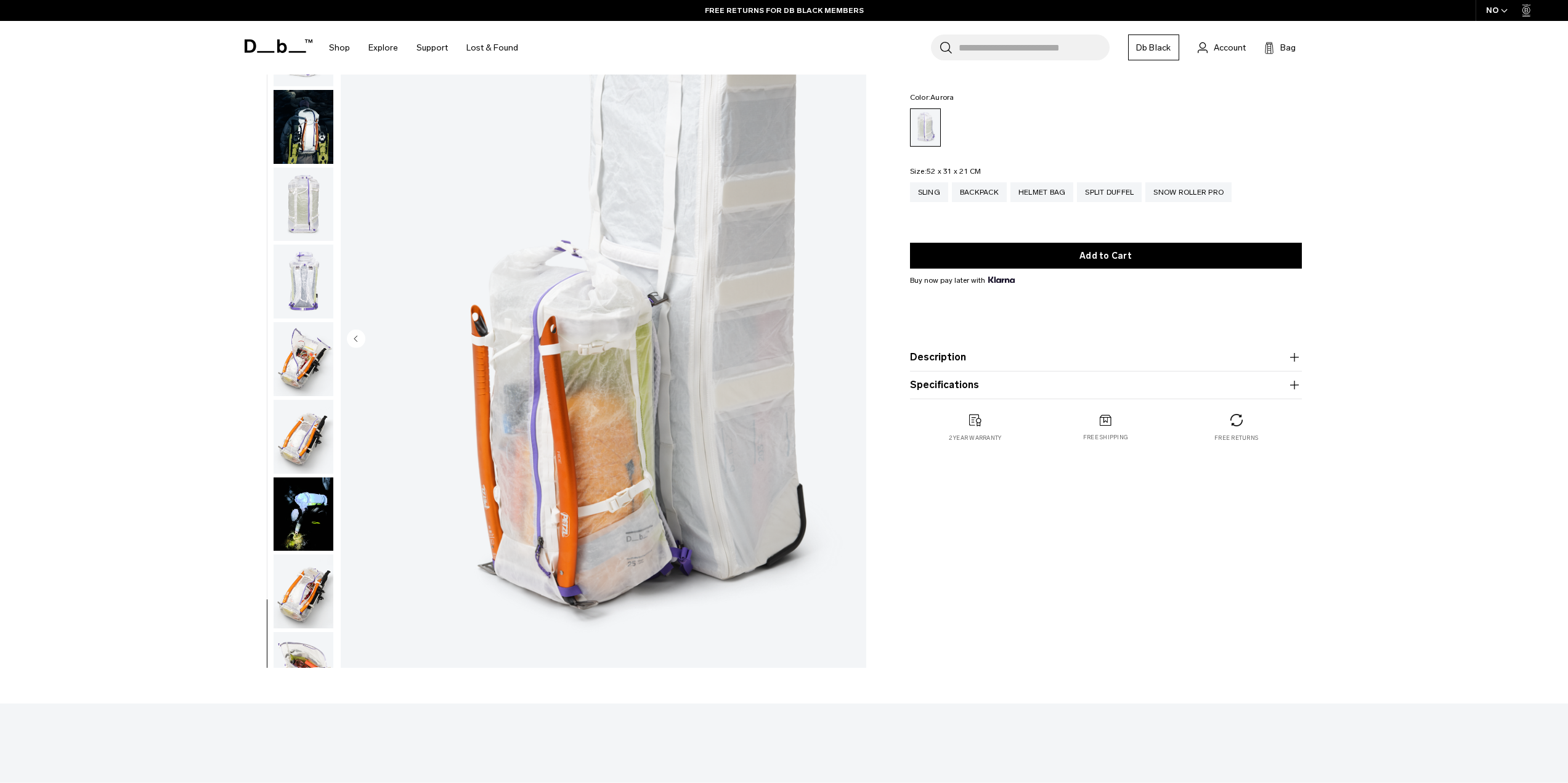
click at [299, 267] on img "button" at bounding box center [304, 282] width 60 height 74
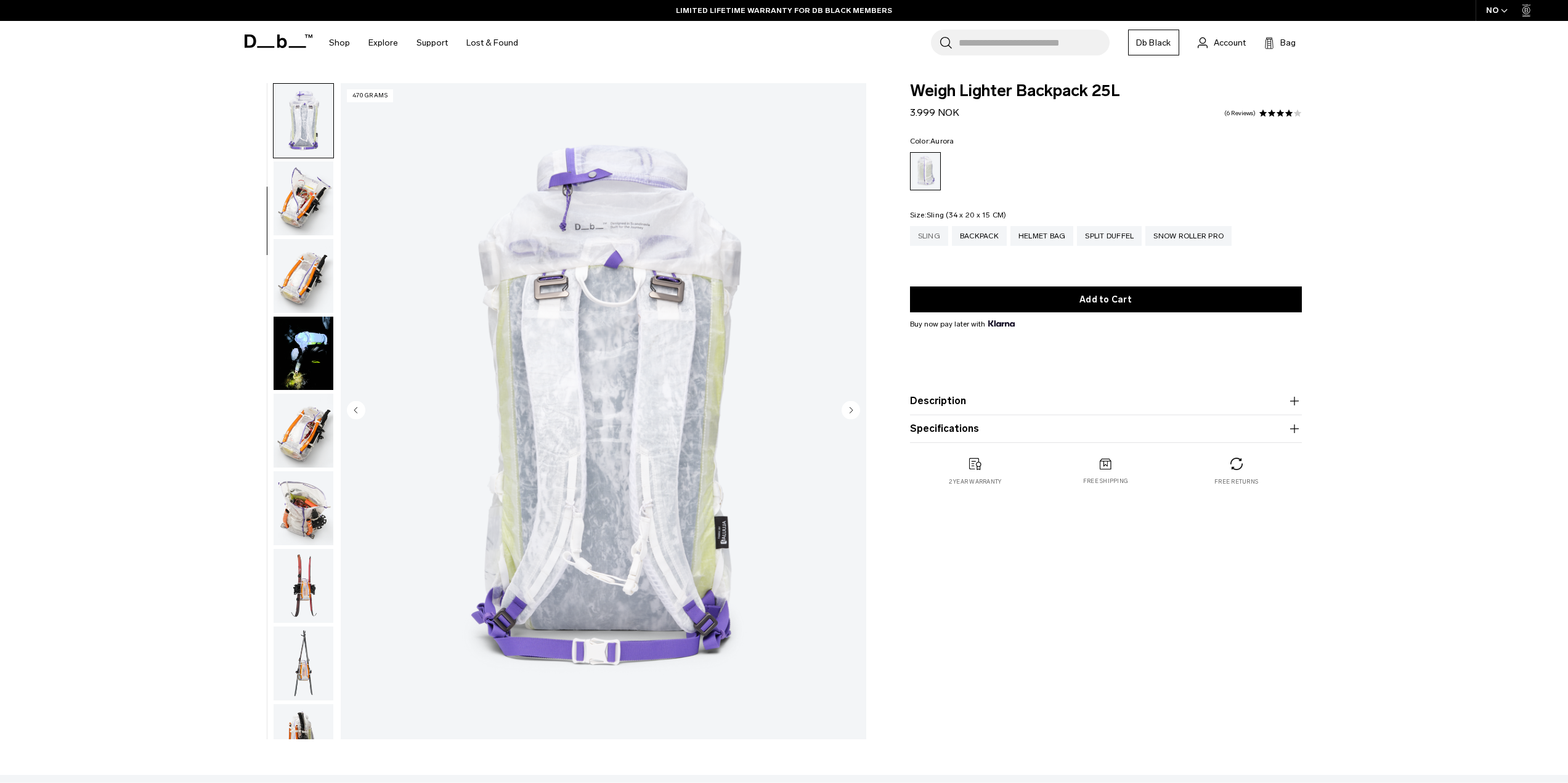
click at [929, 236] on div "Sling" at bounding box center [929, 236] width 38 height 20
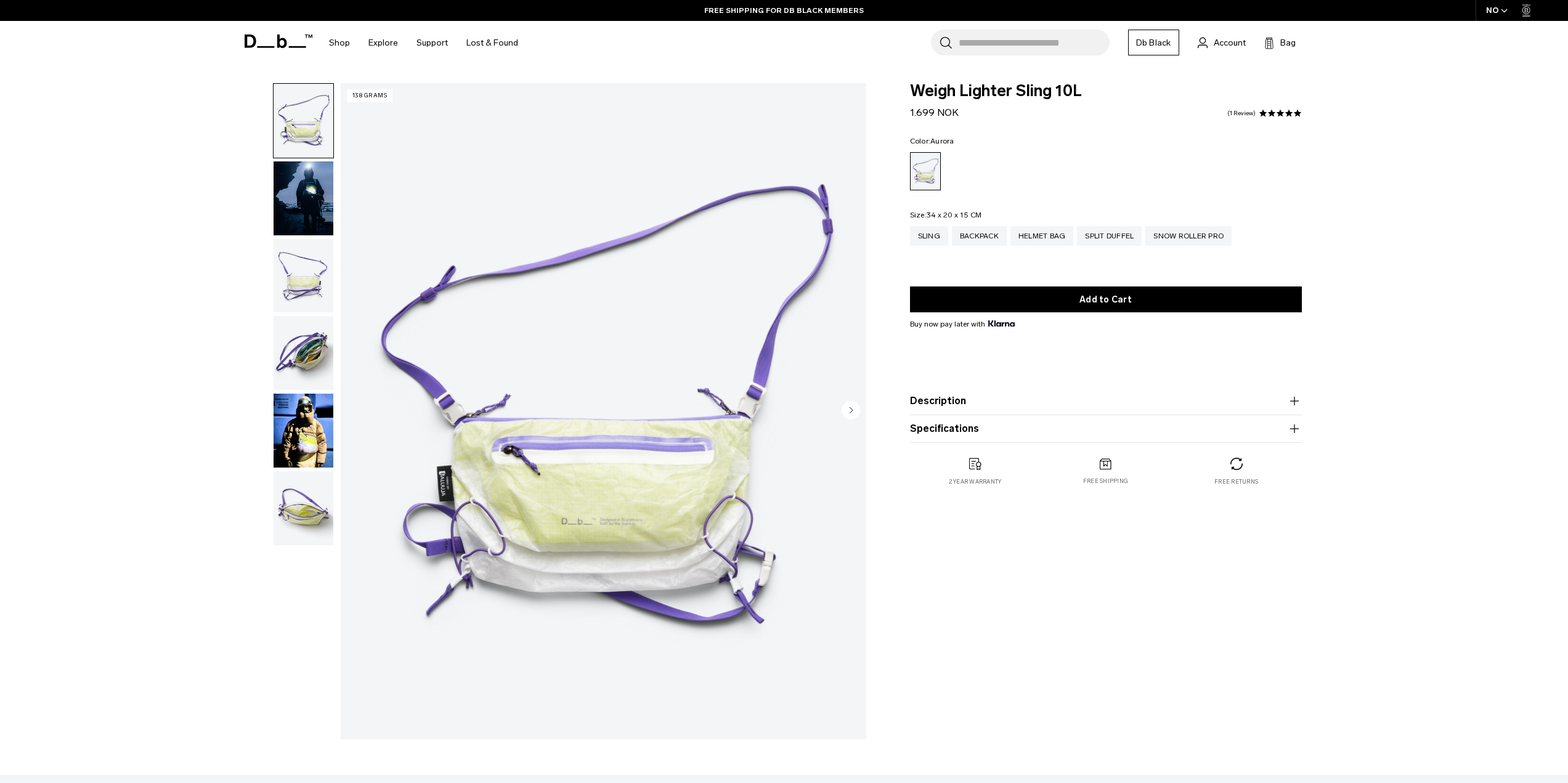
click at [936, 400] on button "Description" at bounding box center [1106, 401] width 392 height 15
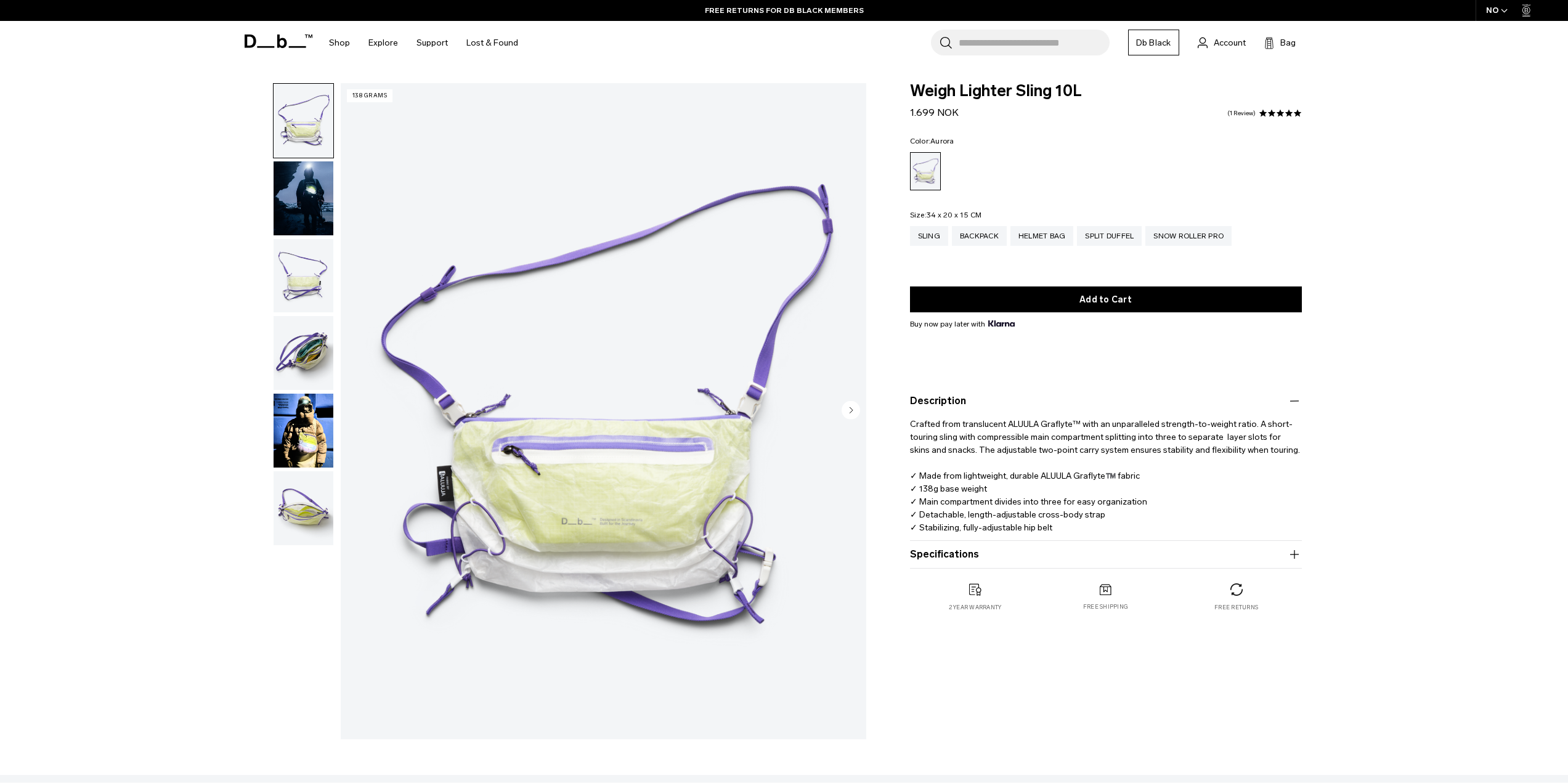
click at [1492, 13] on div "NO" at bounding box center [1497, 11] width 43 height 21
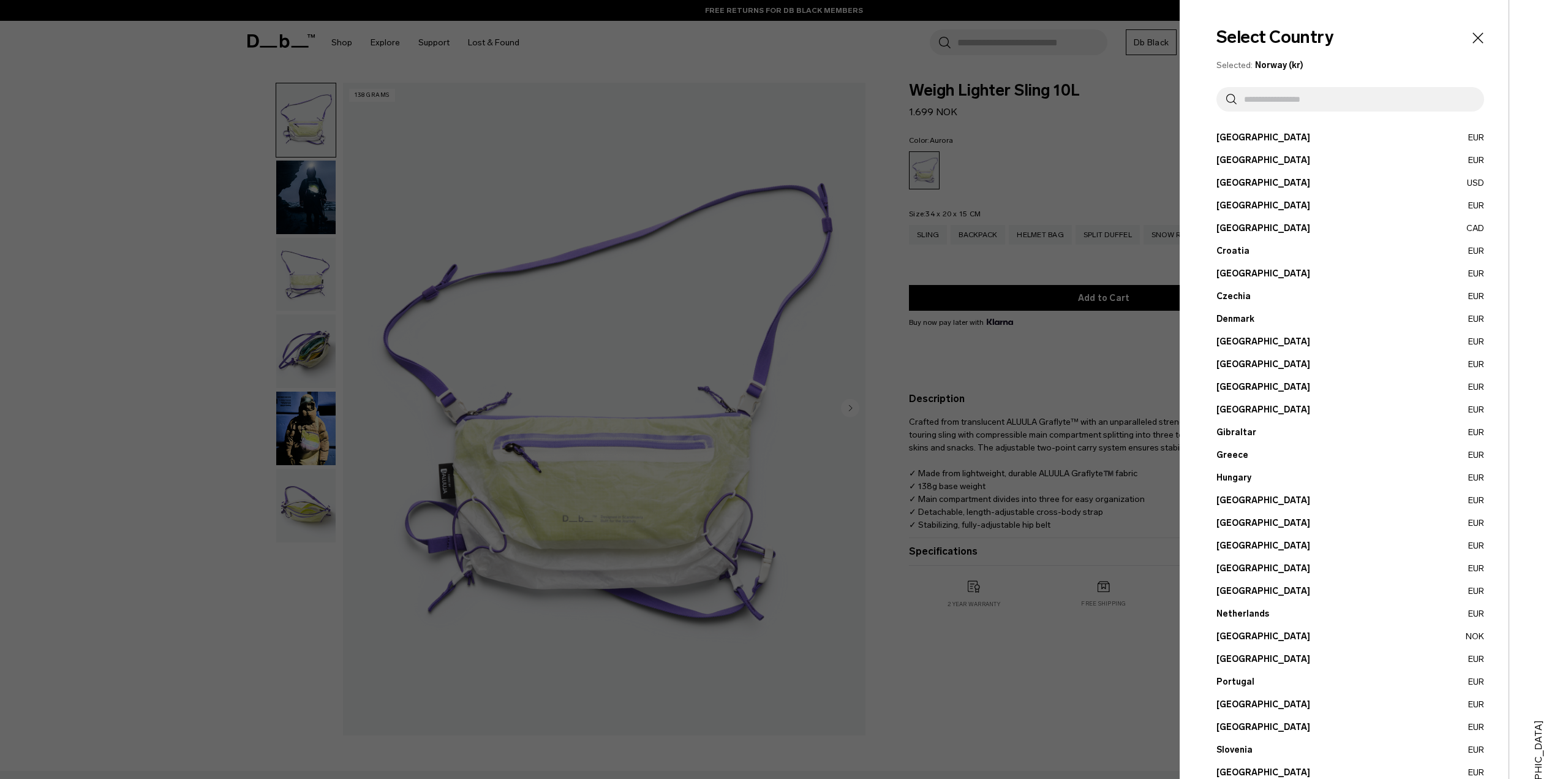
click at [1350, 101] on input "text" at bounding box center [1355, 99] width 237 height 24
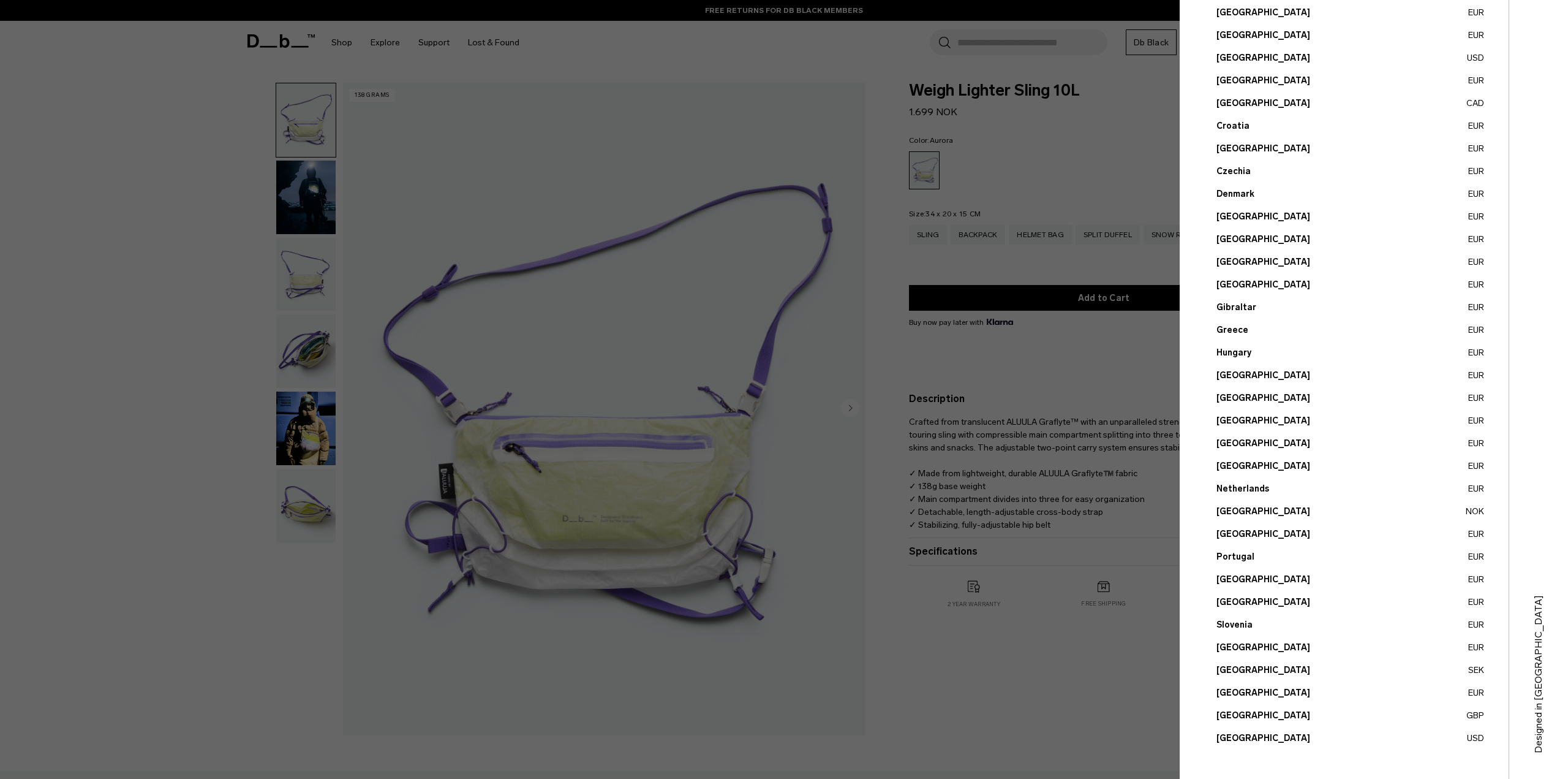
click at [1248, 717] on button "United Kingdom GBP" at bounding box center [1350, 715] width 268 height 13
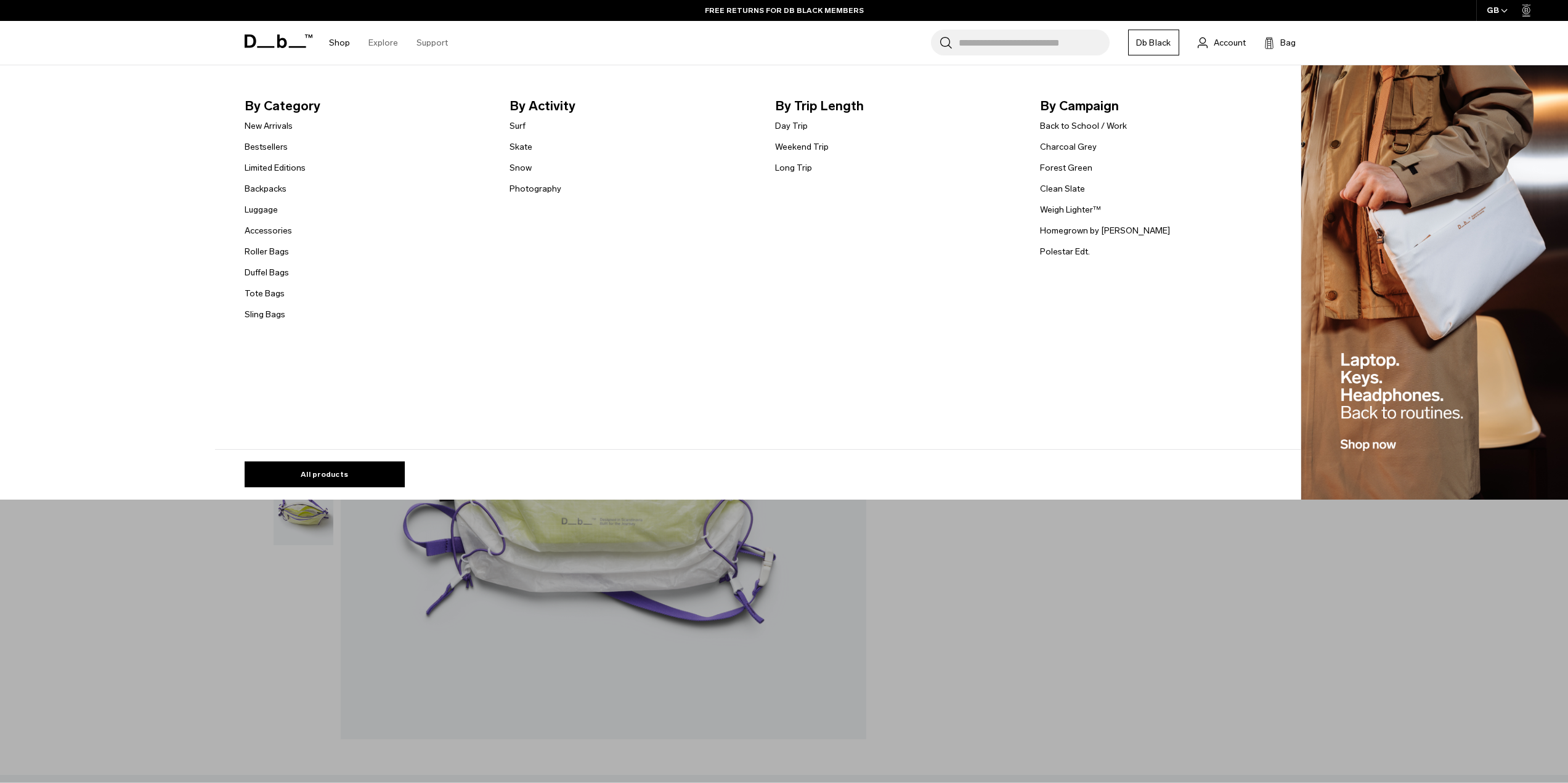
click at [1474, 284] on img "Main Navigation" at bounding box center [1435, 282] width 267 height 434
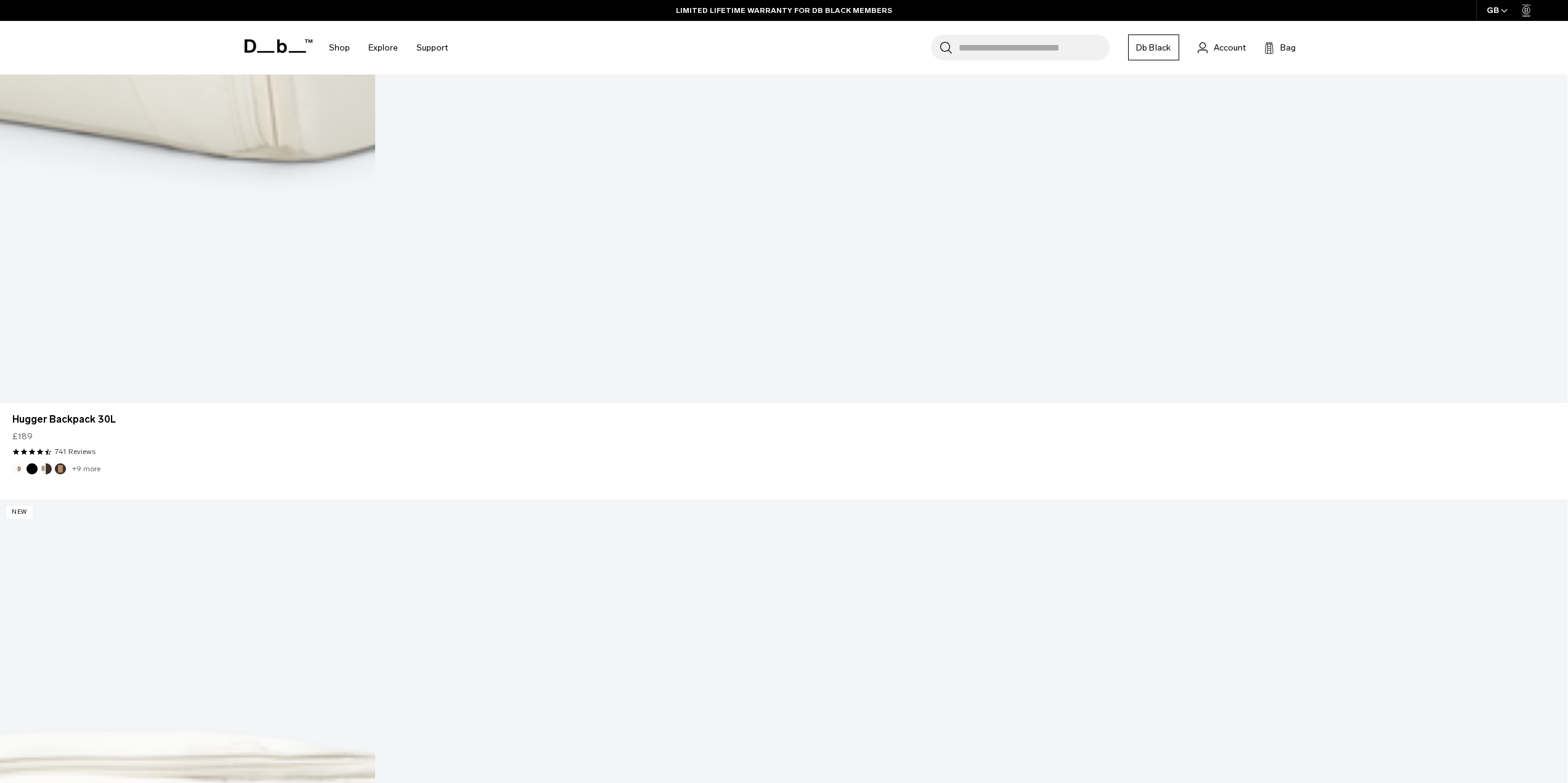
scroll to position [3394, 0]
